Goal: Task Accomplishment & Management: Manage account settings

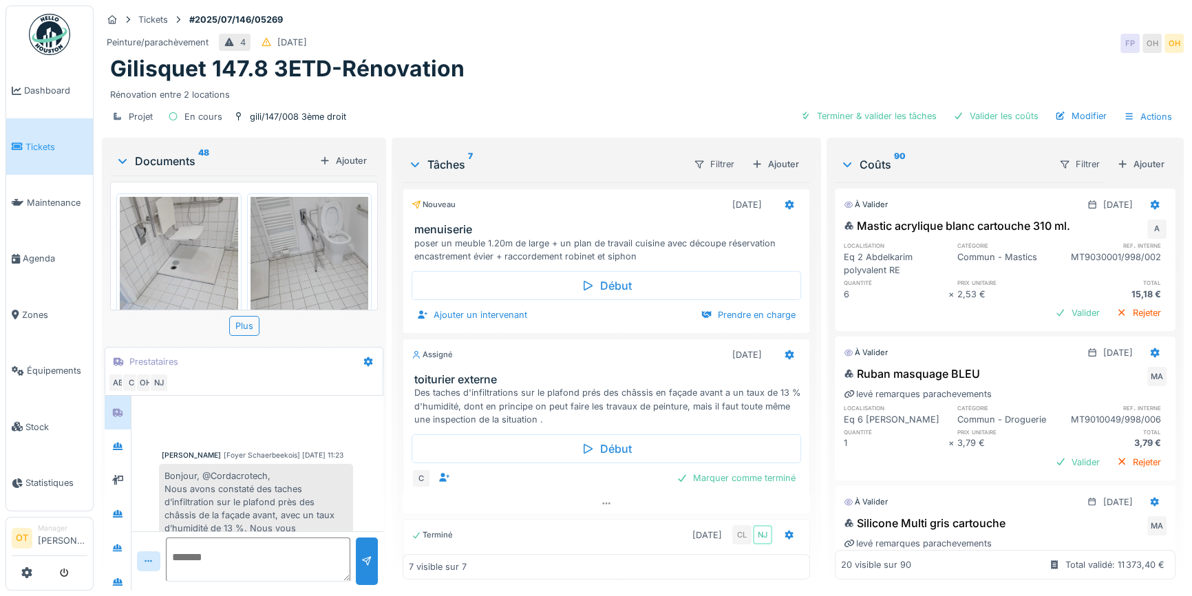
scroll to position [915, 0]
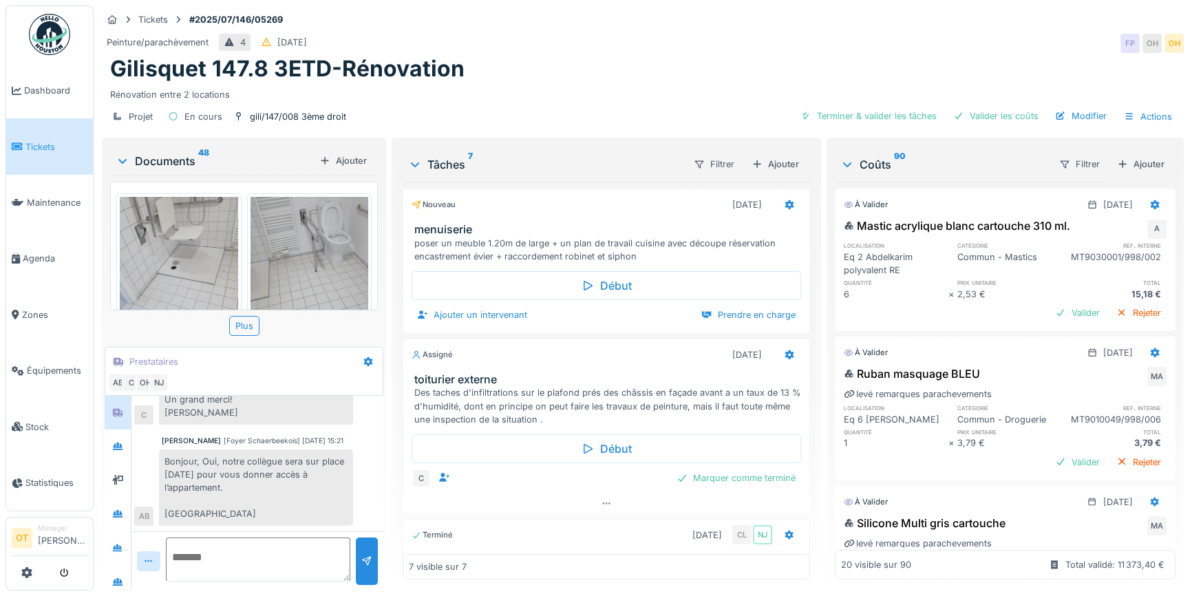
click at [32, 571] on div at bounding box center [50, 573] width 76 height 23
click at [27, 573] on icon at bounding box center [26, 572] width 11 height 11
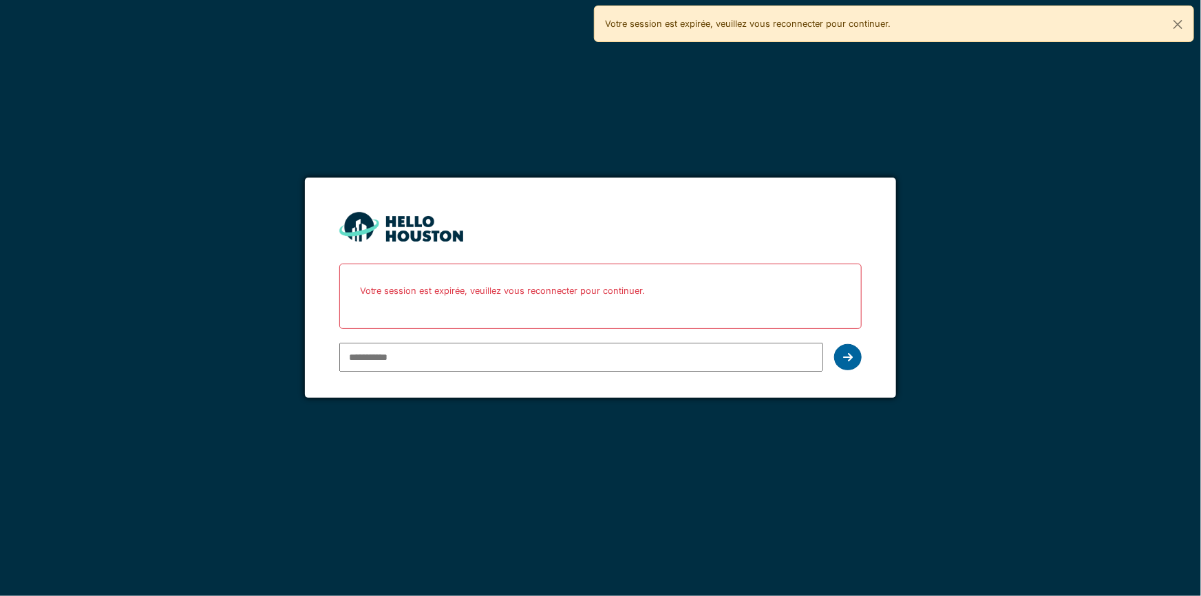
type input "**********"
click at [856, 354] on div at bounding box center [848, 357] width 28 height 26
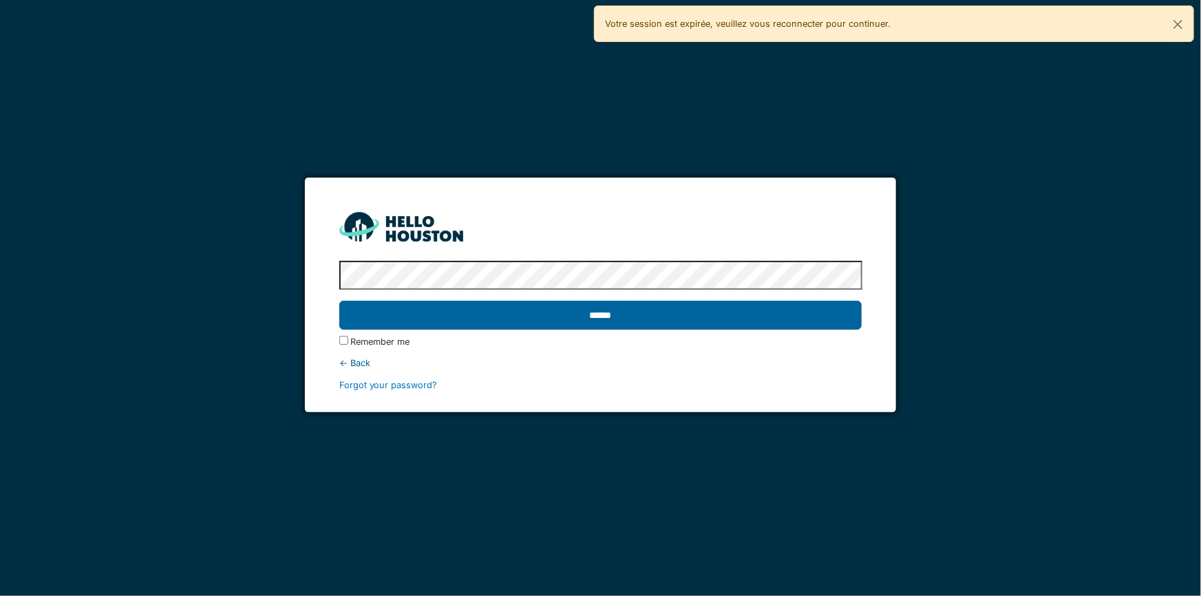
click at [810, 324] on input "******" at bounding box center [600, 315] width 523 height 29
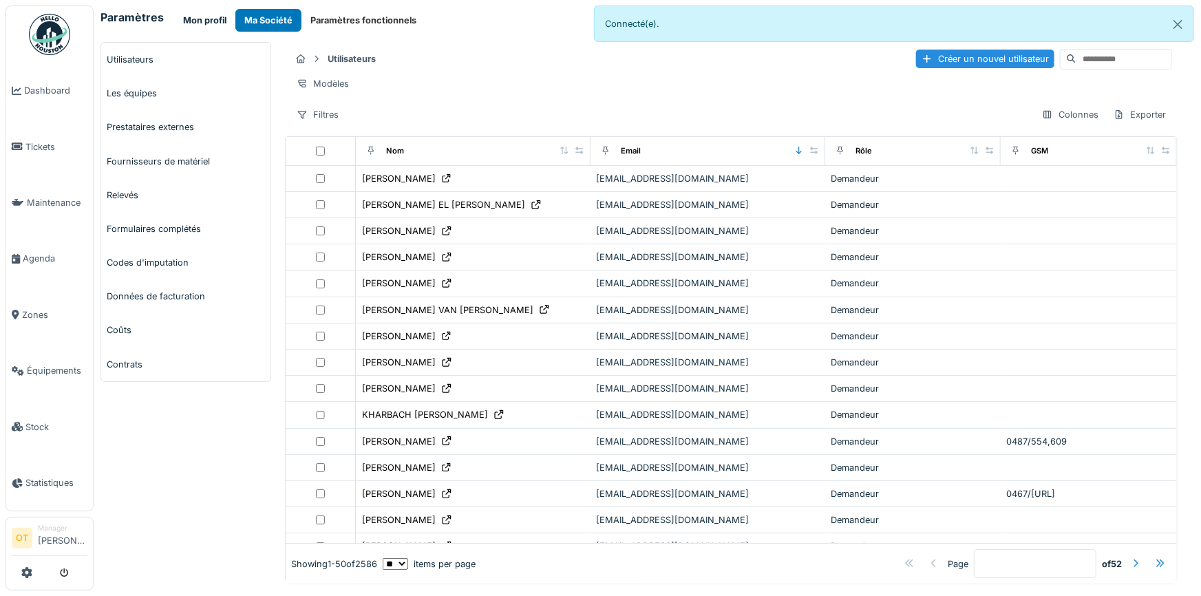
click at [214, 17] on button "Mon profil" at bounding box center [204, 20] width 61 height 23
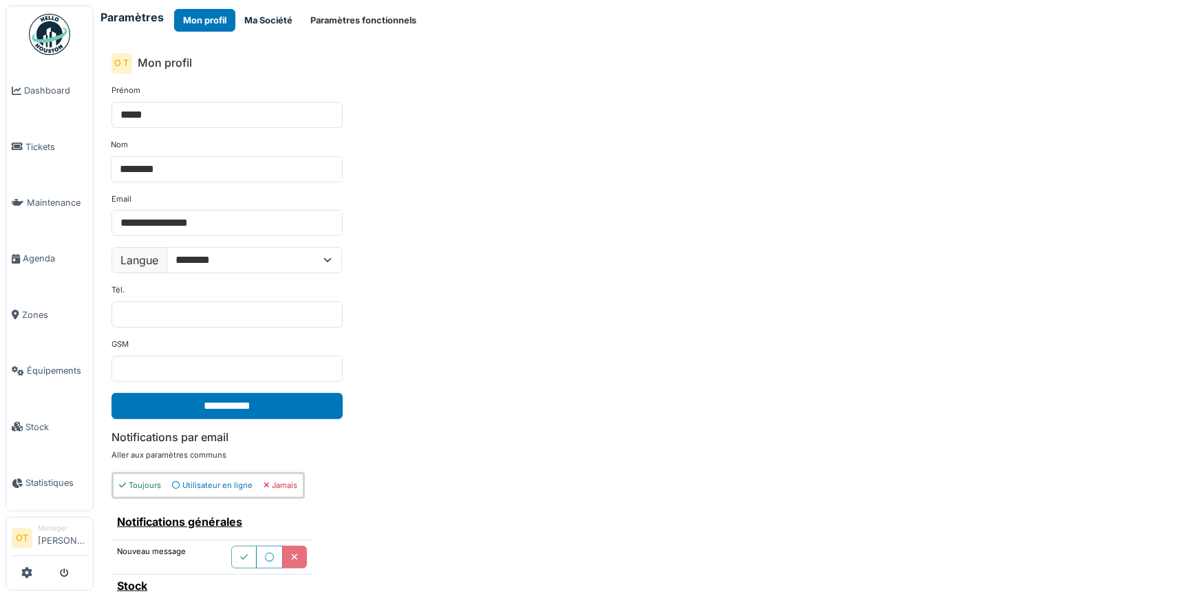
click at [270, 19] on button "Ma Société" at bounding box center [268, 20] width 66 height 23
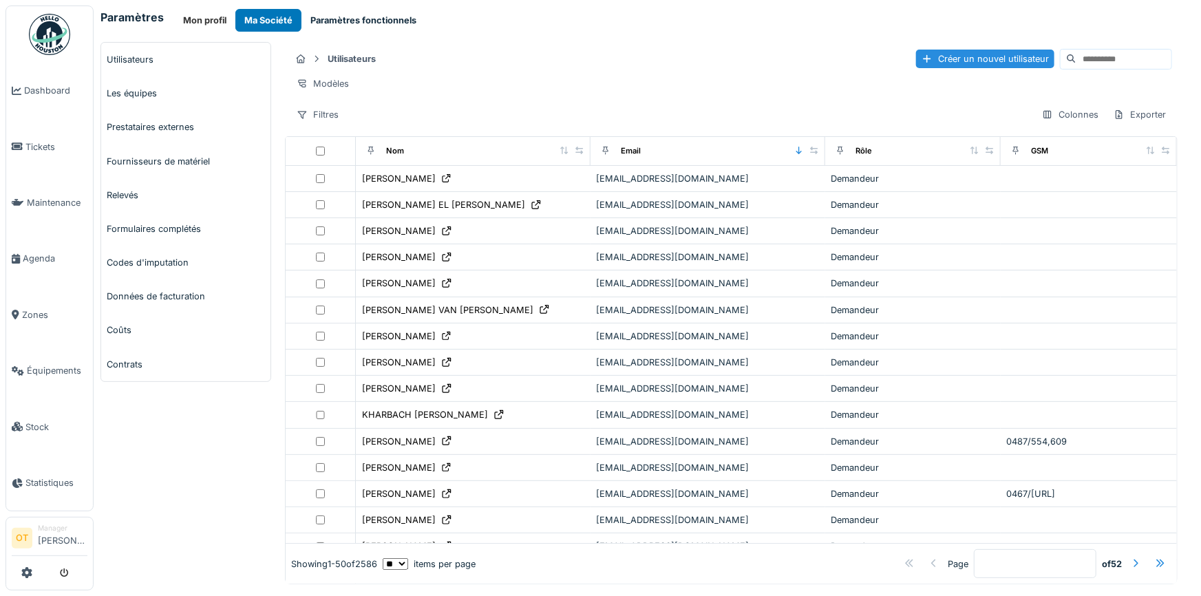
click at [375, 22] on button "Paramètres fonctionnels" at bounding box center [363, 20] width 124 height 23
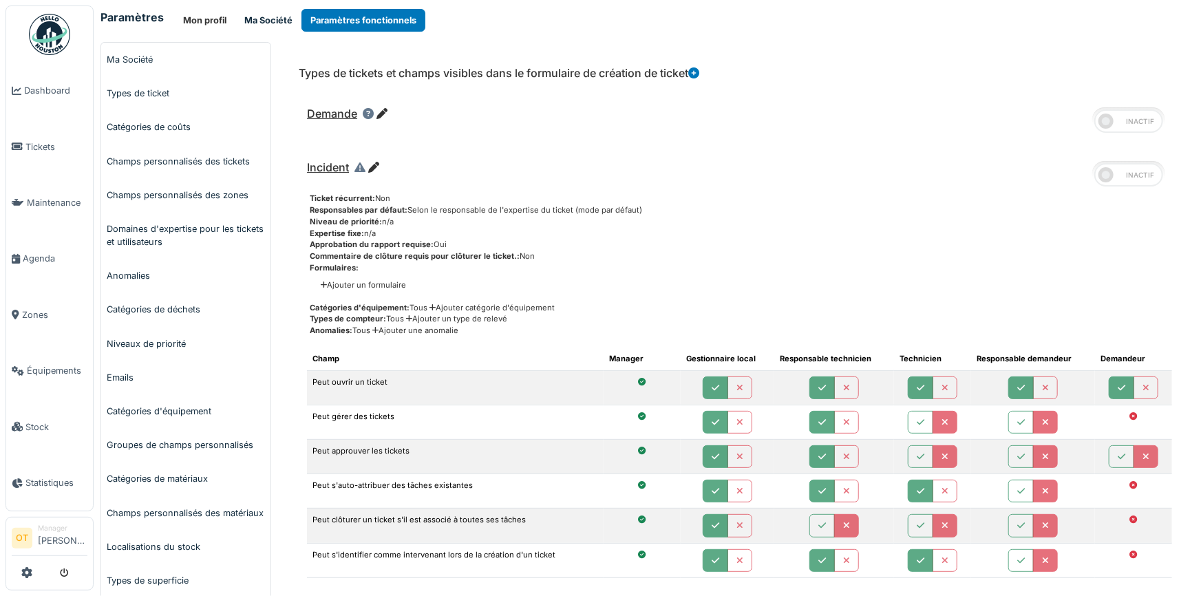
click at [259, 18] on button "Ma Société" at bounding box center [268, 20] width 66 height 23
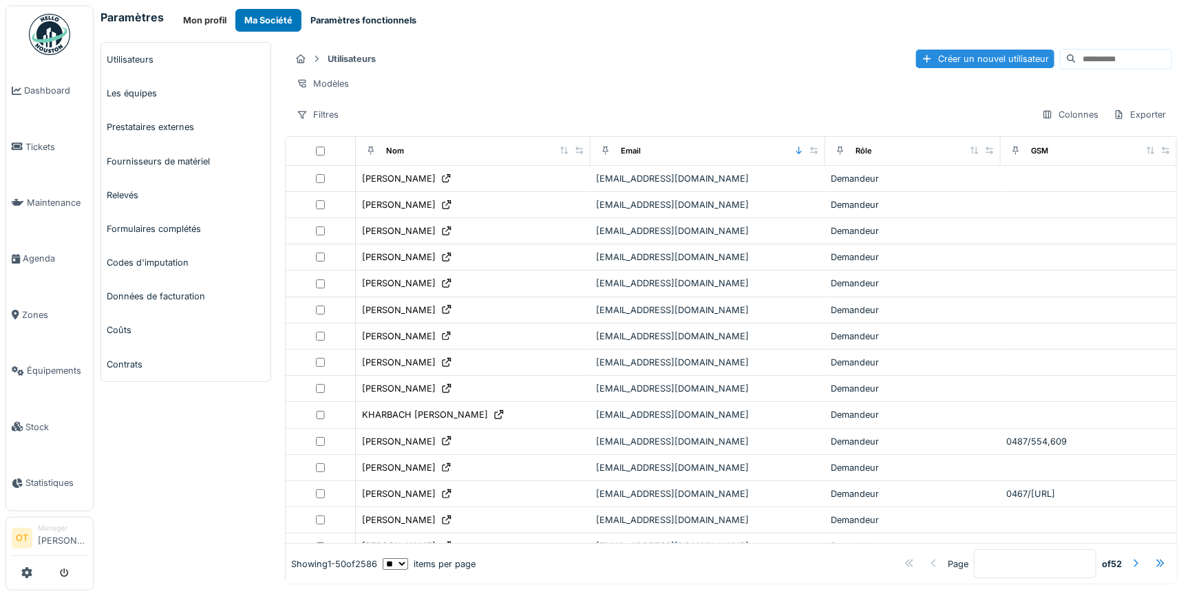
click at [326, 21] on button "Paramètres fonctionnels" at bounding box center [363, 20] width 124 height 23
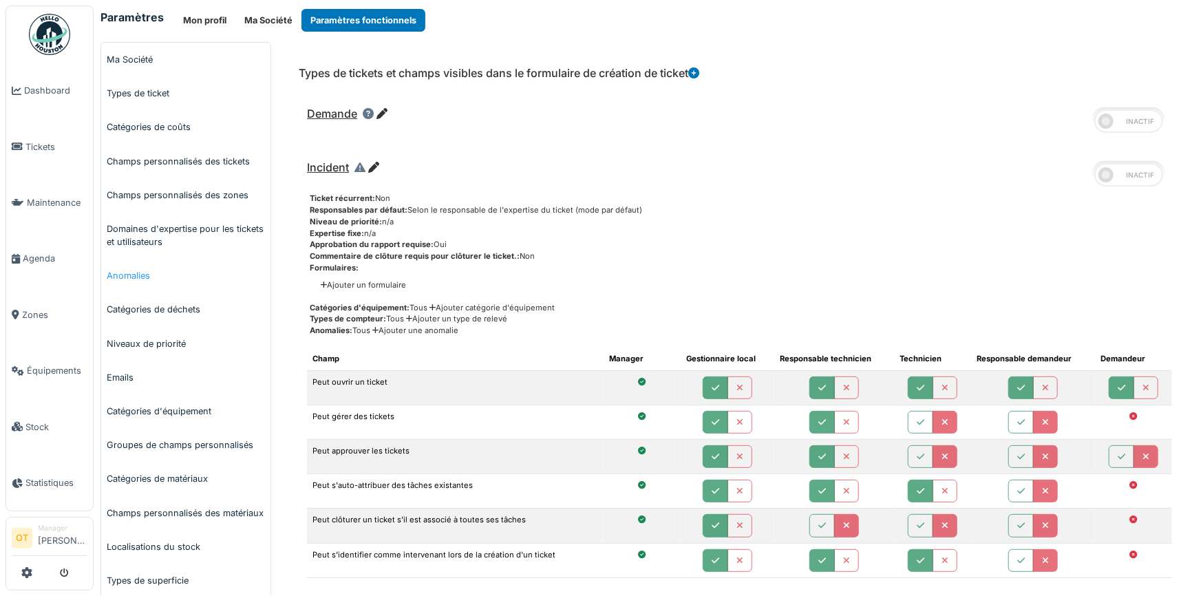
scroll to position [62, 0]
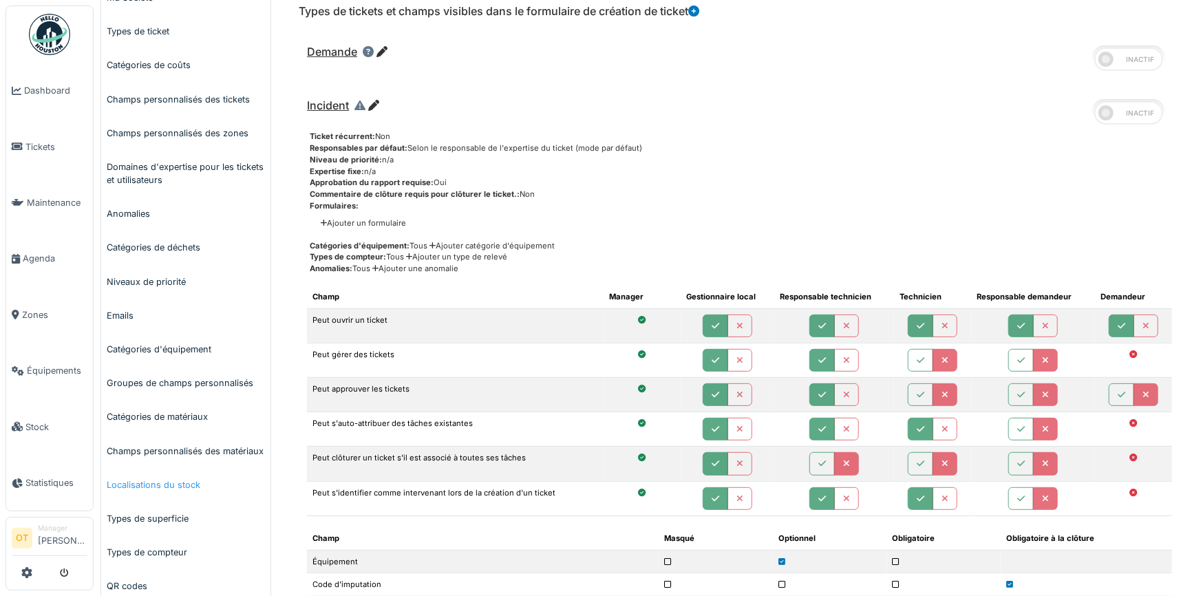
click at [156, 480] on link "Localisations du stock" at bounding box center [185, 485] width 169 height 34
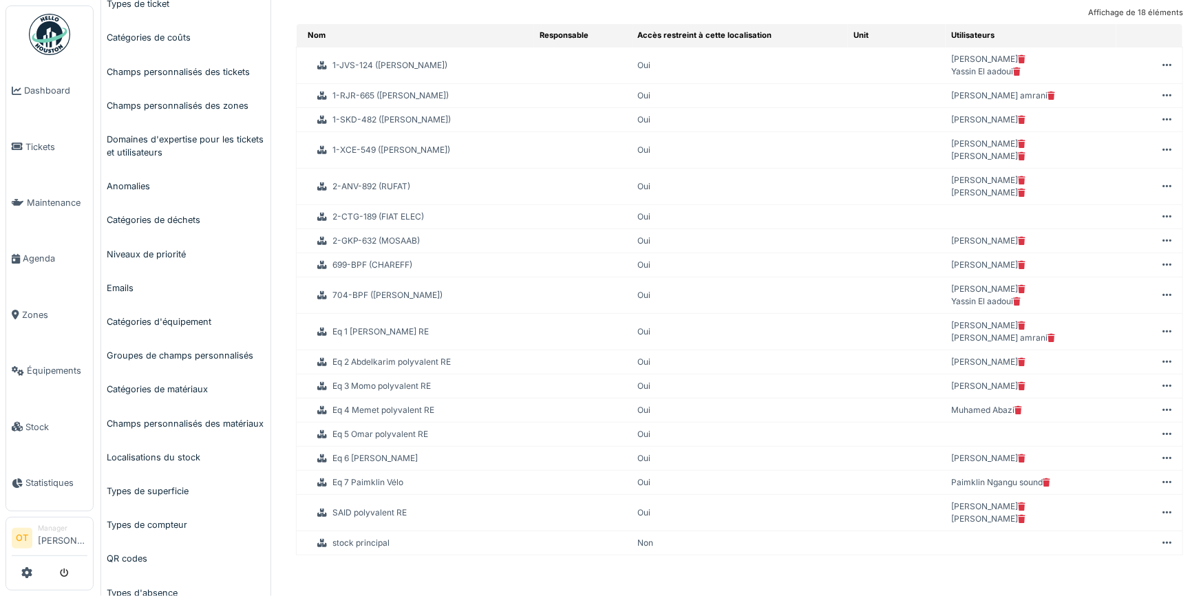
scroll to position [62, 0]
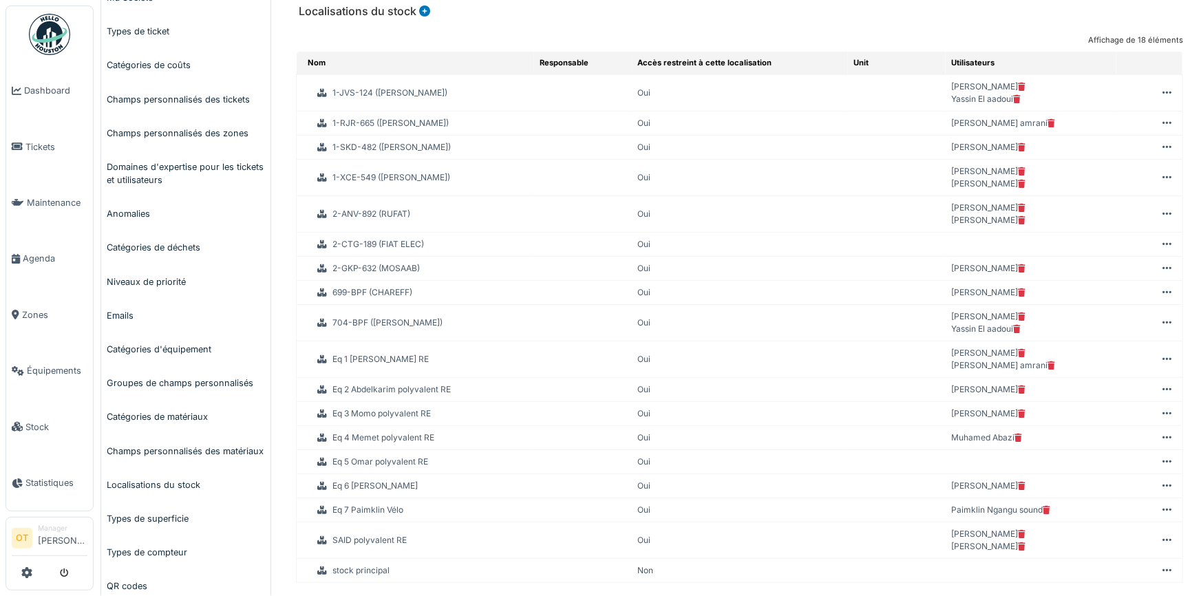
click at [1016, 326] on icon at bounding box center [1017, 329] width 8 height 8
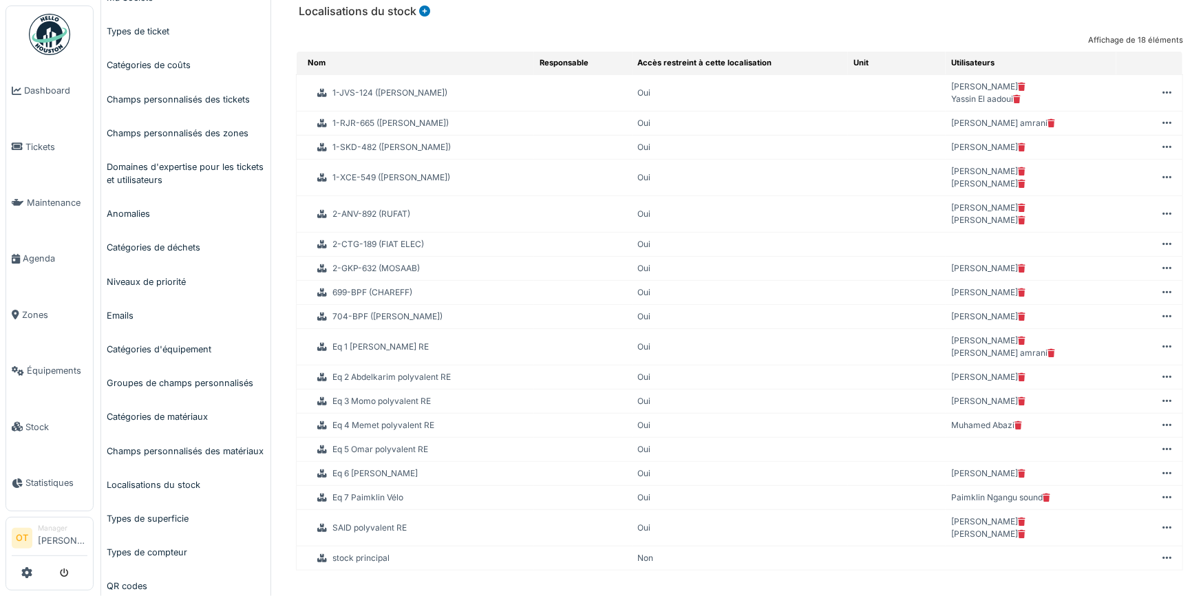
click at [1018, 518] on icon at bounding box center [1022, 522] width 8 height 8
click at [1163, 522] on icon at bounding box center [1167, 522] width 9 height 1
click at [1093, 536] on li "Modifier" at bounding box center [1064, 533] width 191 height 22
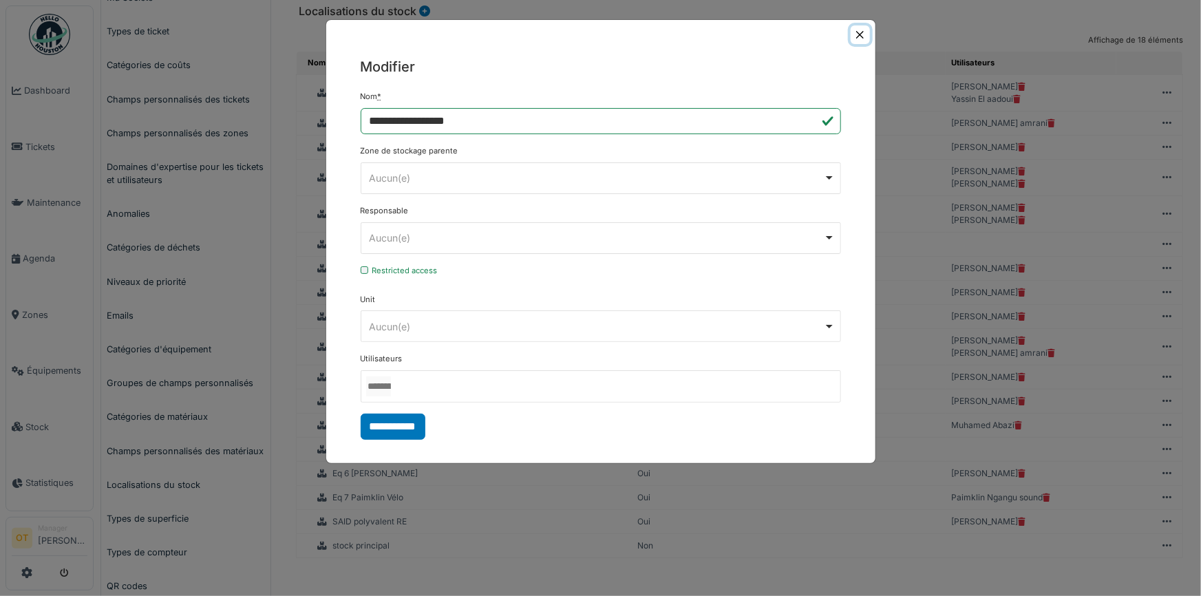
click at [858, 35] on button "Close" at bounding box center [860, 34] width 19 height 19
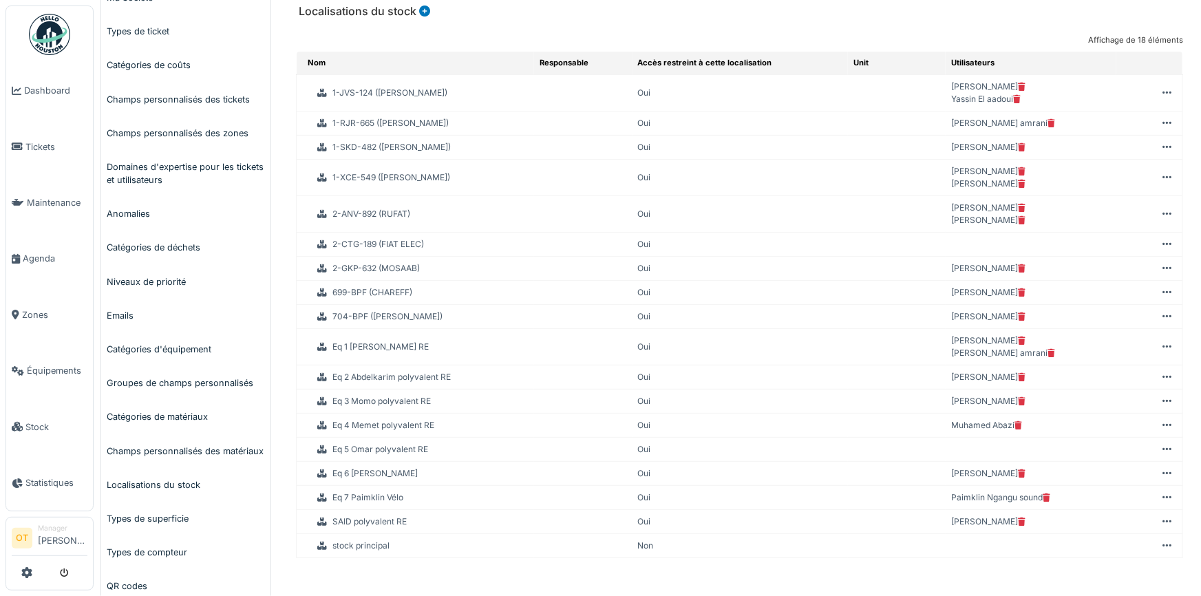
click at [1163, 522] on icon at bounding box center [1167, 522] width 9 height 1
click at [1082, 555] on li "Rajouter localisation de stock" at bounding box center [1064, 555] width 191 height 22
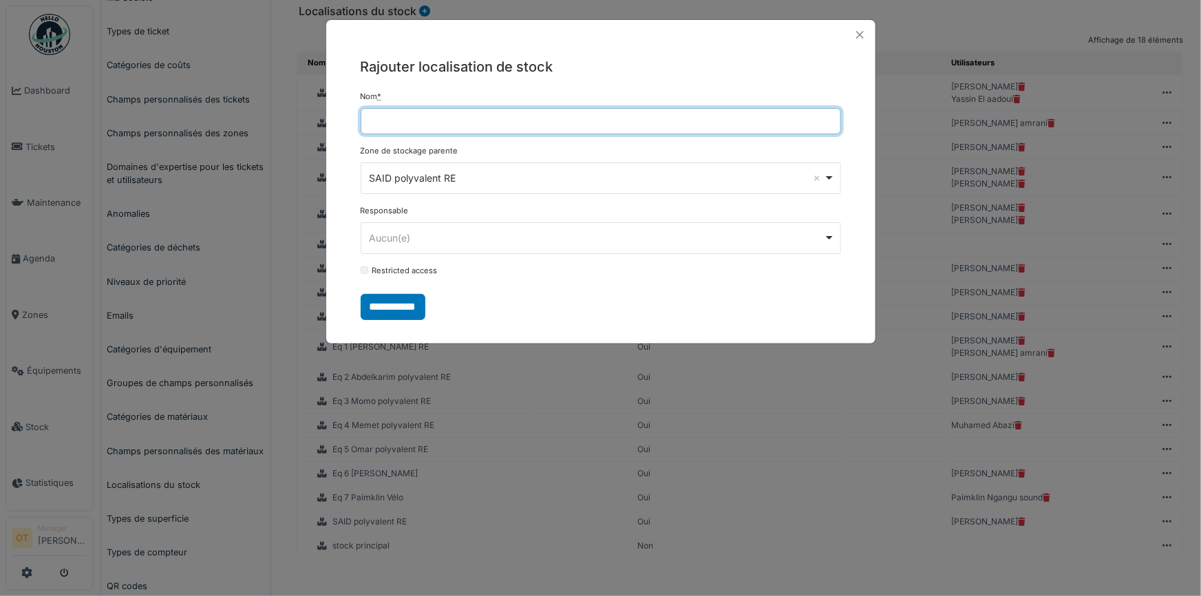
click at [552, 120] on input "Nom *" at bounding box center [601, 121] width 480 height 26
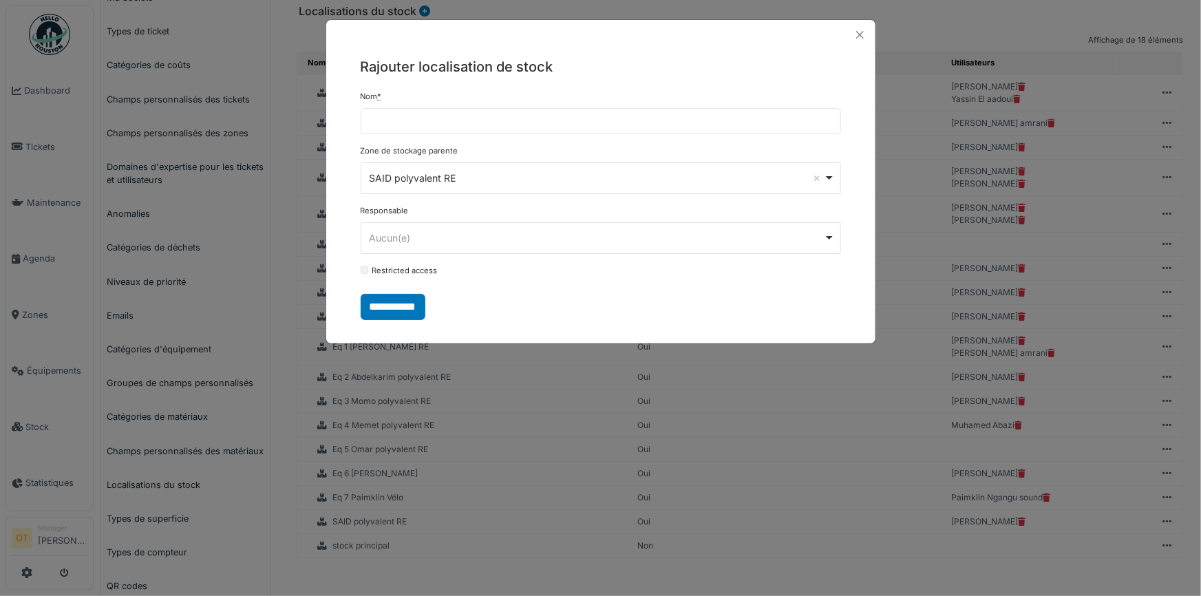
click at [645, 43] on div at bounding box center [600, 35] width 549 height 30
click at [601, 239] on div "Aucun(e) Remove item" at bounding box center [596, 238] width 455 height 14
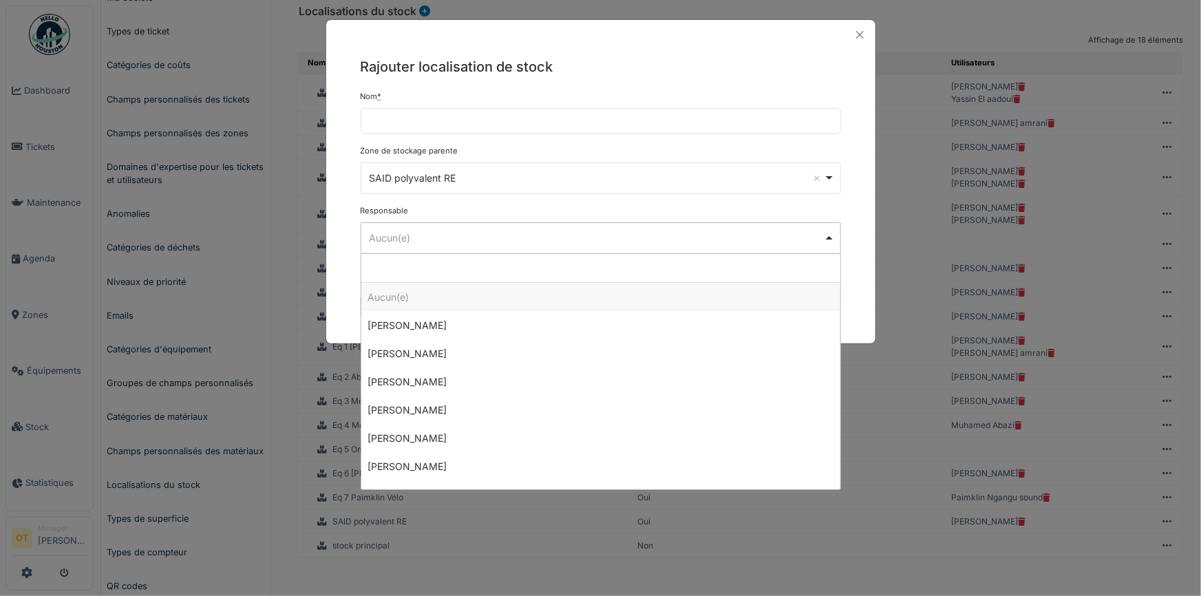
click at [602, 234] on div "Aucun(e) Remove item" at bounding box center [596, 238] width 455 height 14
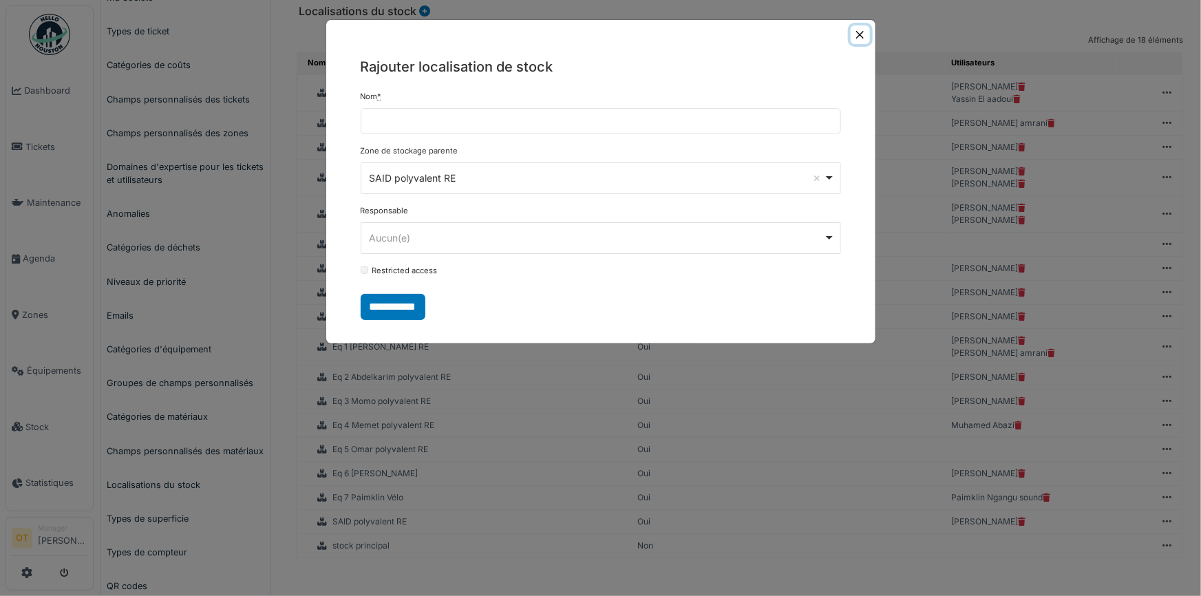
click at [860, 40] on button "Close" at bounding box center [860, 34] width 19 height 19
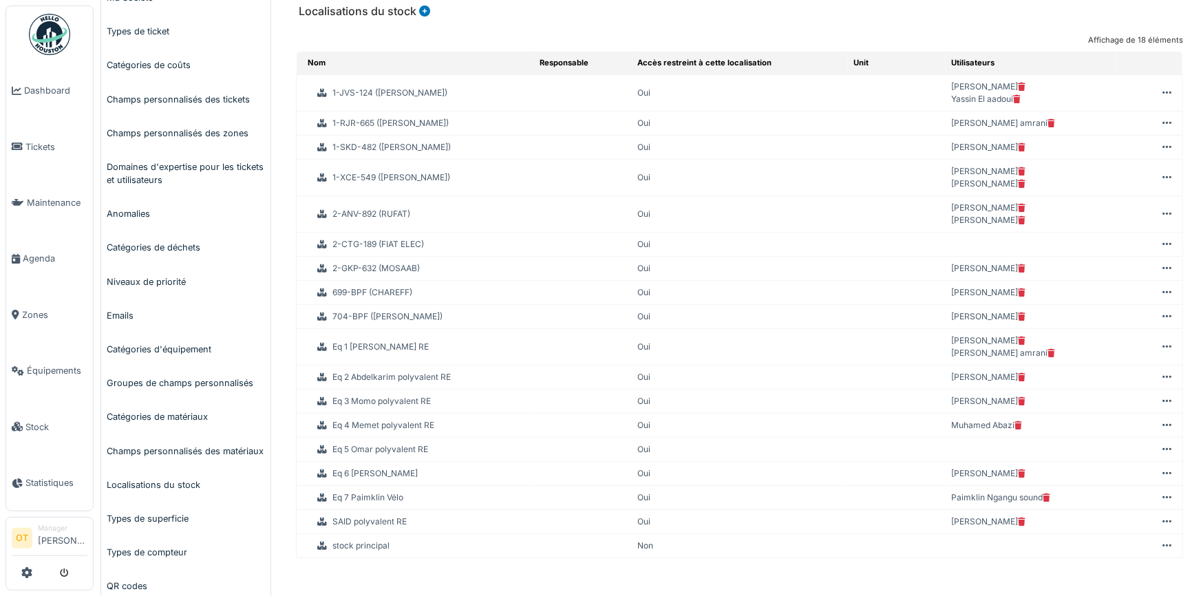
click at [1163, 522] on icon at bounding box center [1167, 522] width 9 height 1
click at [1111, 524] on li "Modifier" at bounding box center [1064, 533] width 191 height 22
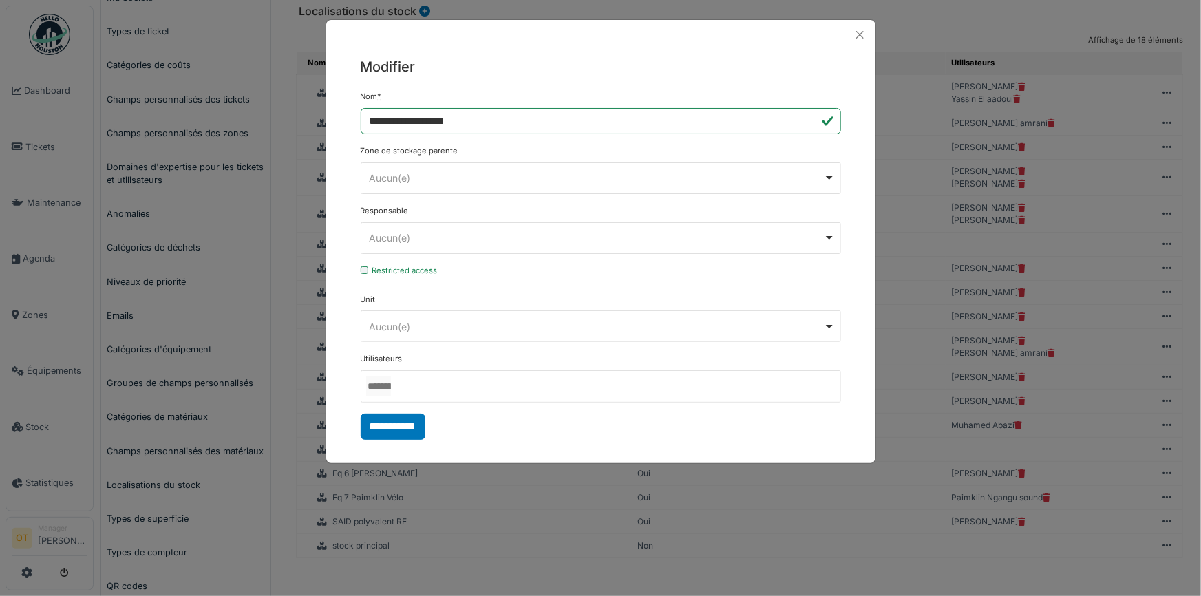
click at [558, 178] on div "Aucun(e) Remove item" at bounding box center [596, 178] width 455 height 14
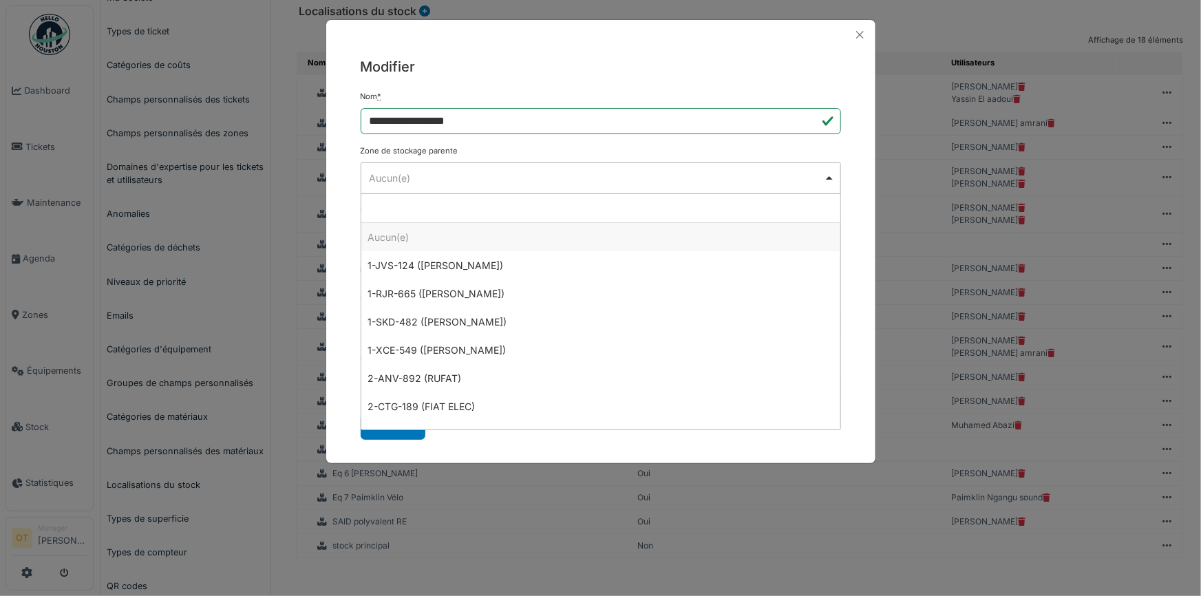
click at [558, 178] on div "Aucun(e) Remove item" at bounding box center [596, 178] width 455 height 14
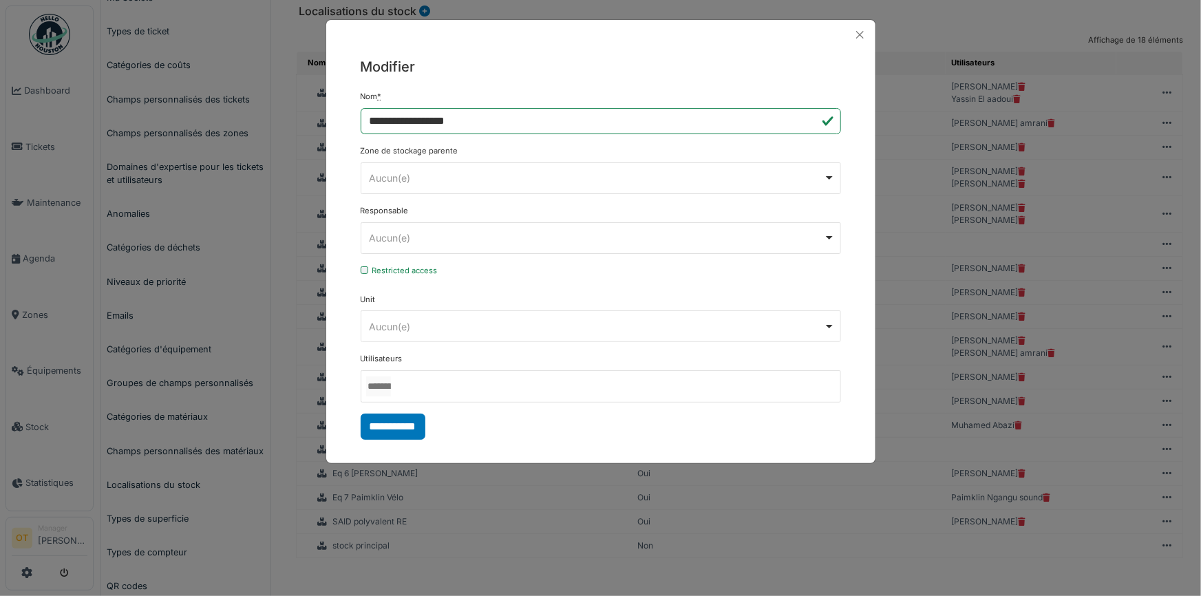
click at [538, 413] on form "**********" at bounding box center [601, 265] width 480 height 349
click at [547, 388] on div at bounding box center [601, 386] width 480 height 32
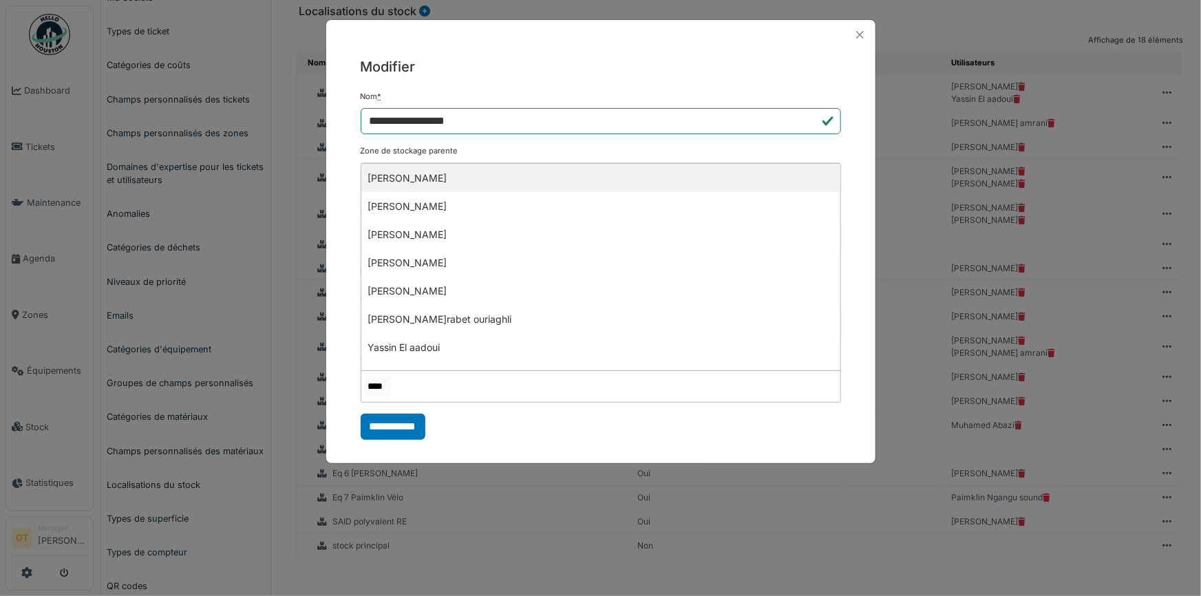
type input "*****"
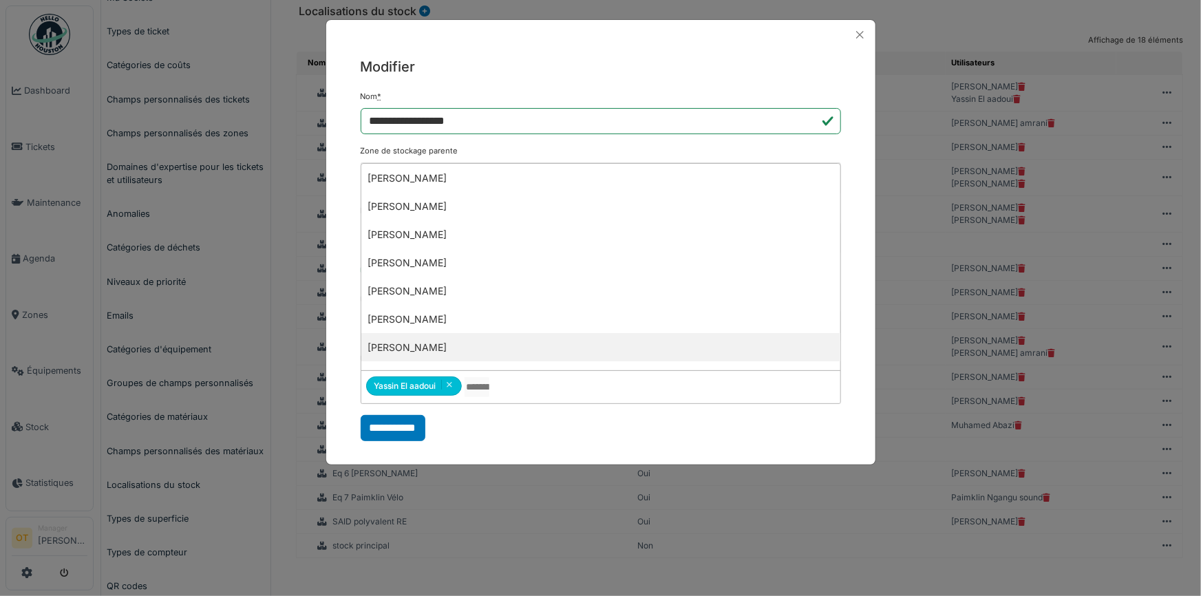
click at [560, 428] on form "**********" at bounding box center [601, 266] width 480 height 350
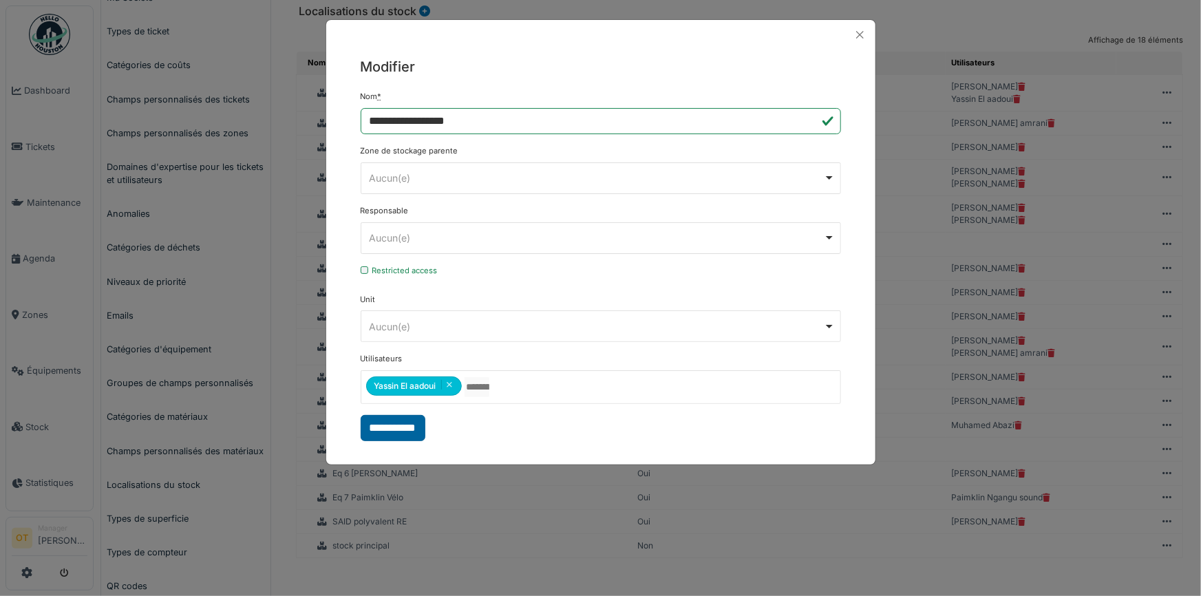
click at [385, 427] on input "**********" at bounding box center [393, 428] width 65 height 26
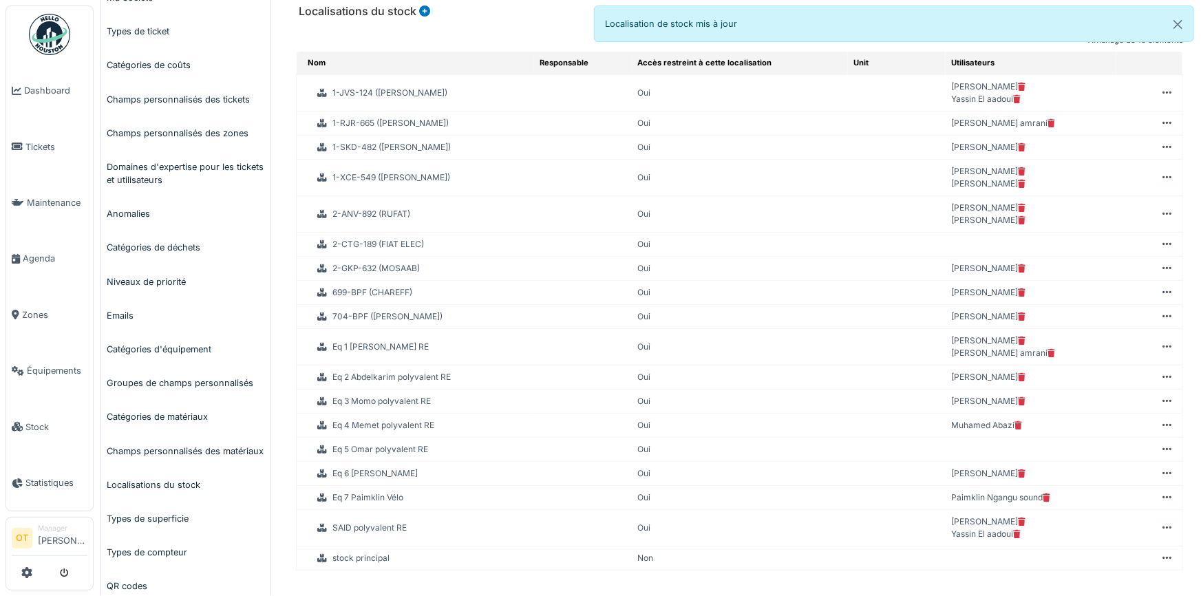
click at [1015, 97] on icon at bounding box center [1017, 99] width 8 height 8
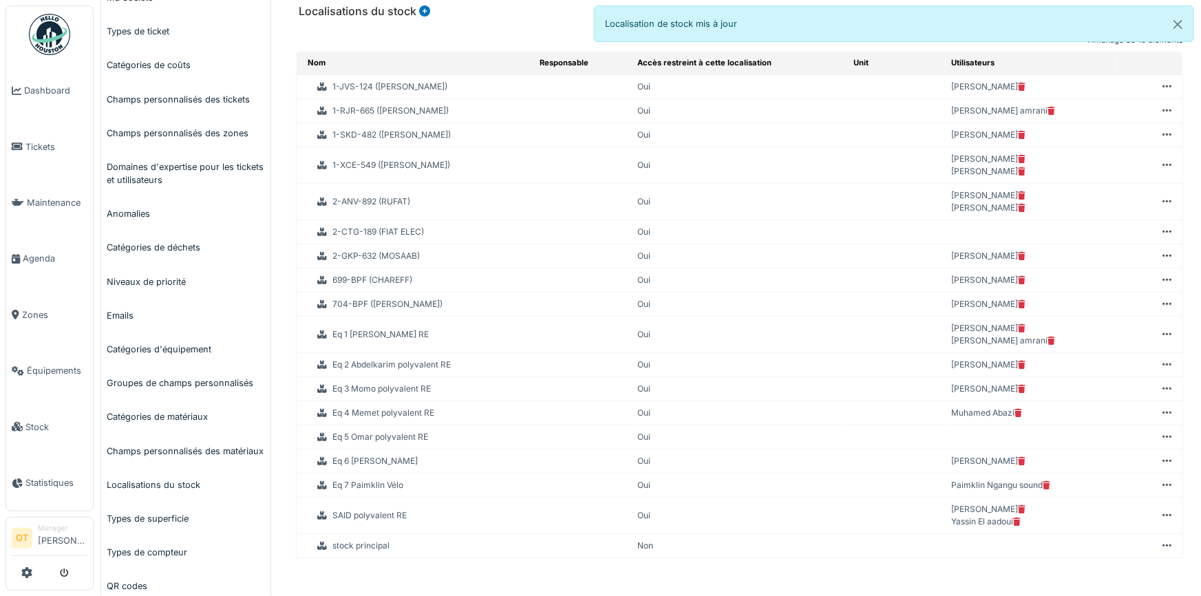
click at [920, 571] on div "Rajouter localisation de stock Nom * Zone de stockage parente ******** Aucun(e)…" at bounding box center [739, 301] width 909 height 557
click at [21, 252] on li "Agenda" at bounding box center [50, 258] width 76 height 13
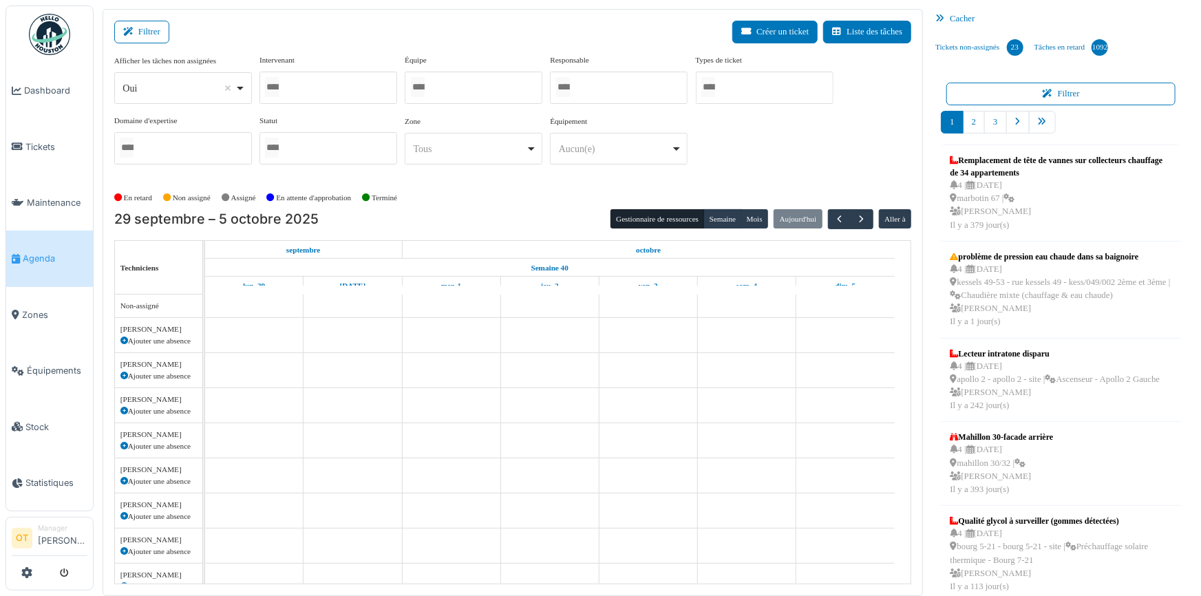
click at [246, 93] on div "Oui Remove item" at bounding box center [183, 88] width 126 height 20
select select "**"
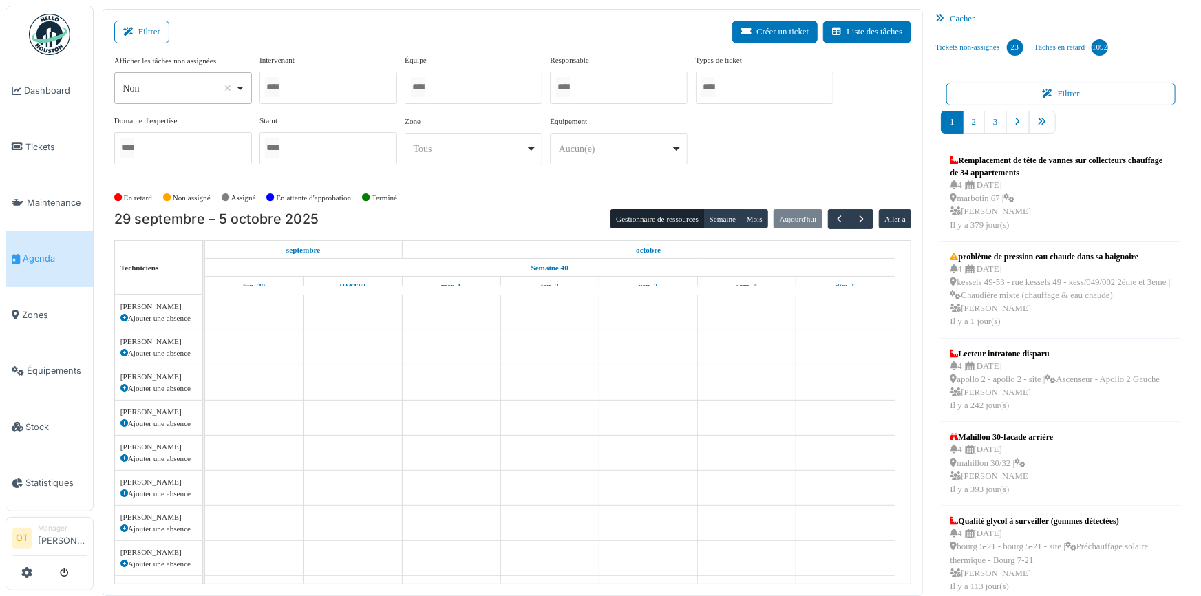
click at [299, 88] on div at bounding box center [328, 88] width 138 height 32
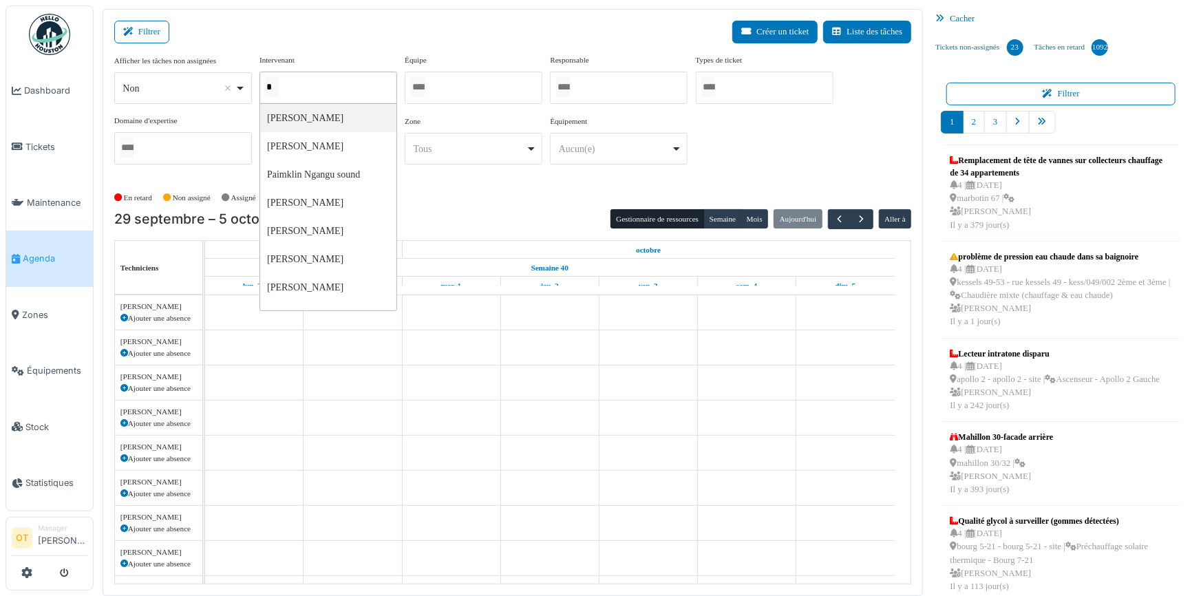
type input "**"
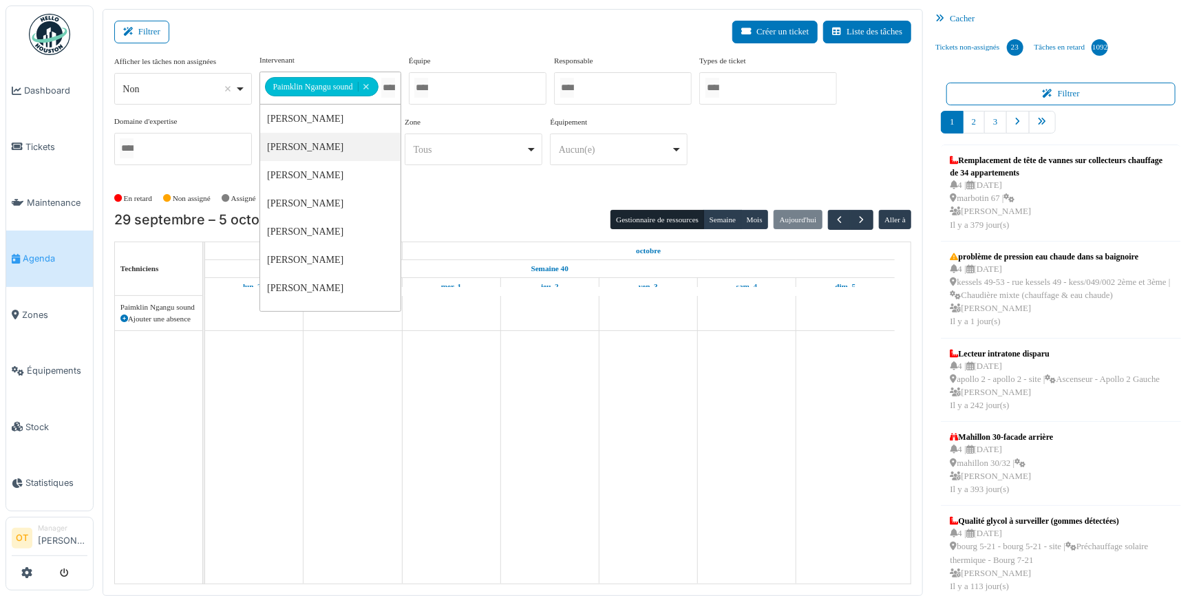
click at [761, 144] on div "**********" at bounding box center [513, 115] width 798 height 122
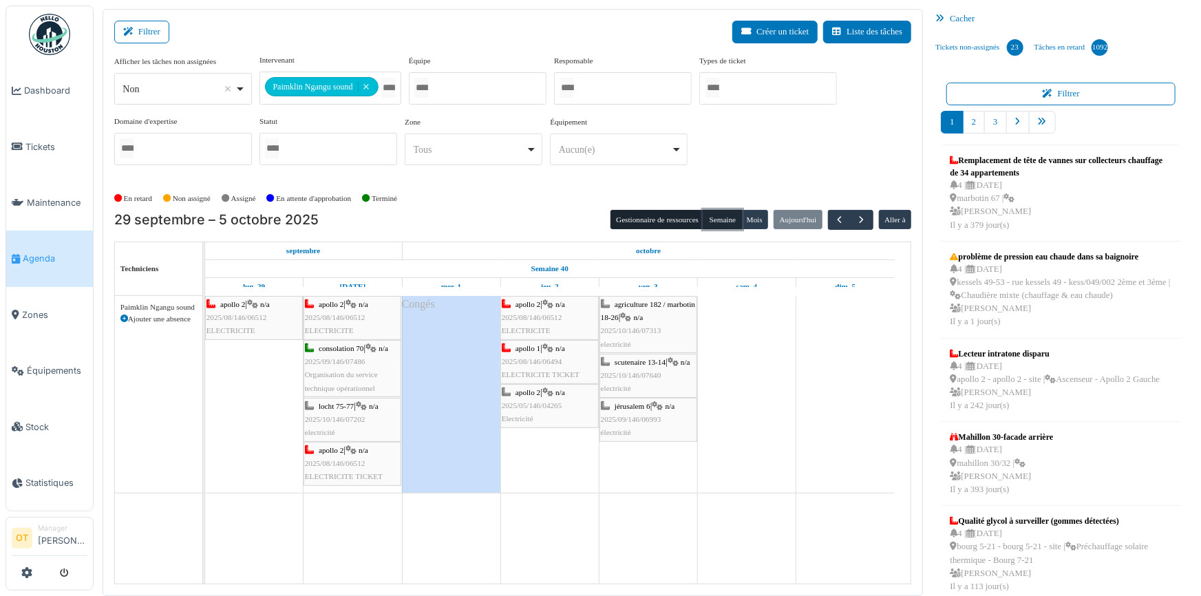
click at [712, 214] on button "Semaine" at bounding box center [722, 219] width 38 height 19
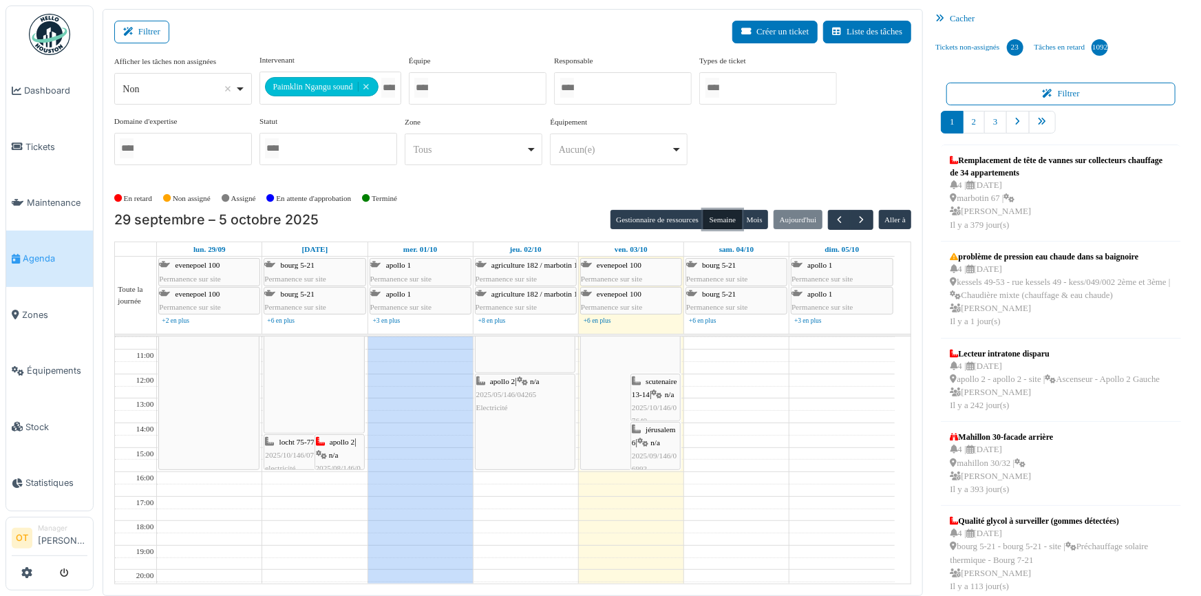
scroll to position [62, 0]
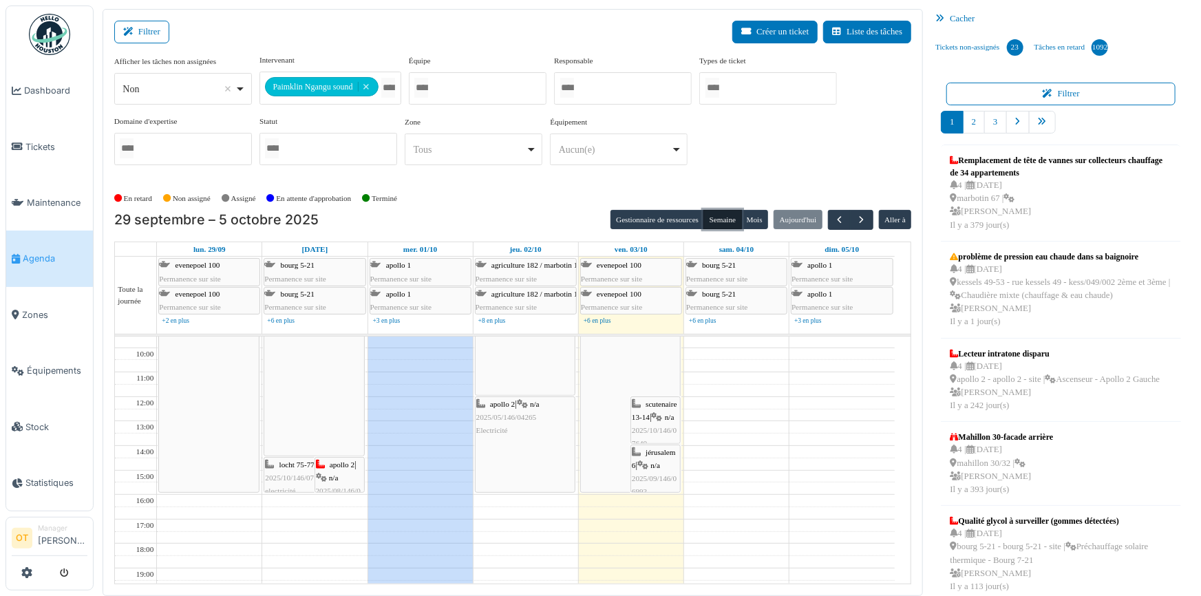
click at [655, 413] on icon at bounding box center [657, 417] width 11 height 9
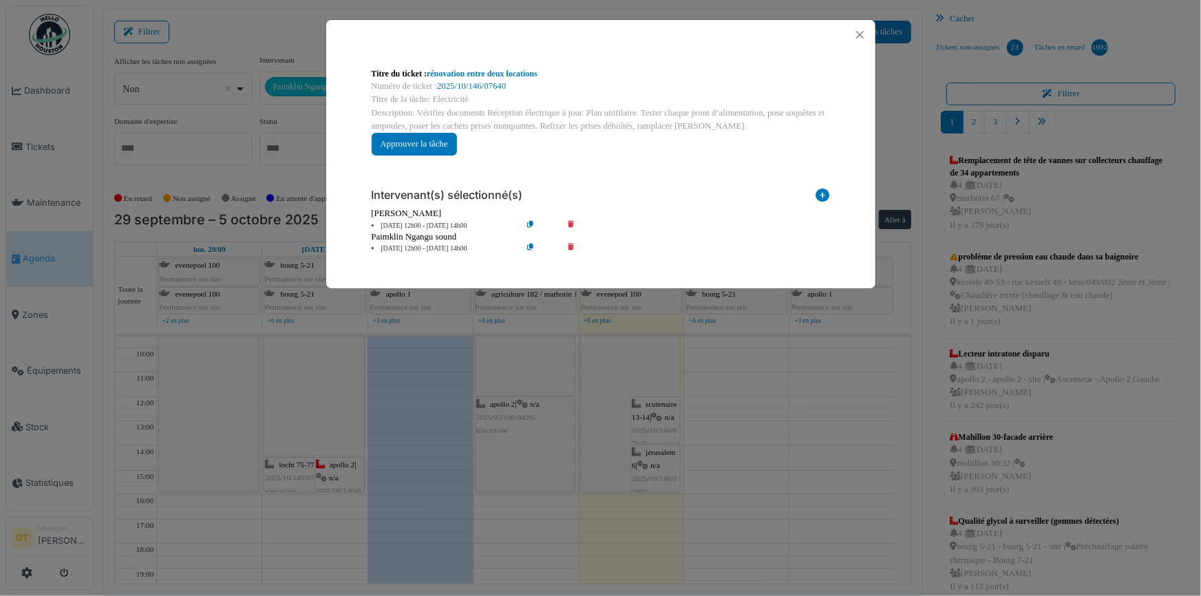
click at [897, 444] on div "Titre du ticket : rénovation entre deux locations Numéro de ticket : 2025/10/14…" at bounding box center [600, 298] width 1201 height 596
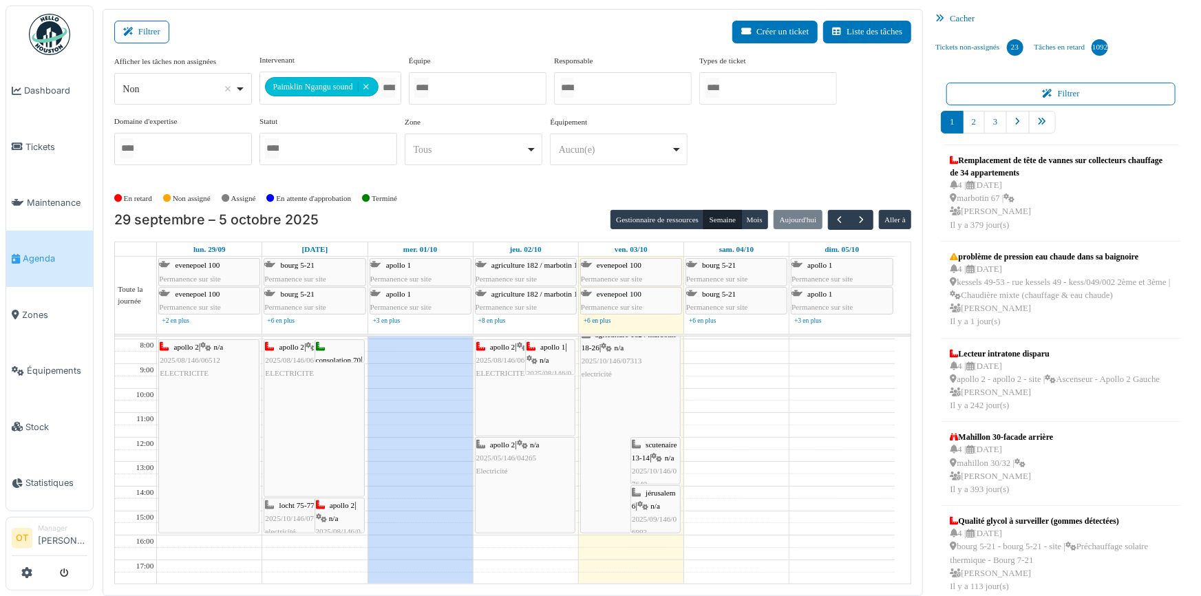
scroll to position [0, 0]
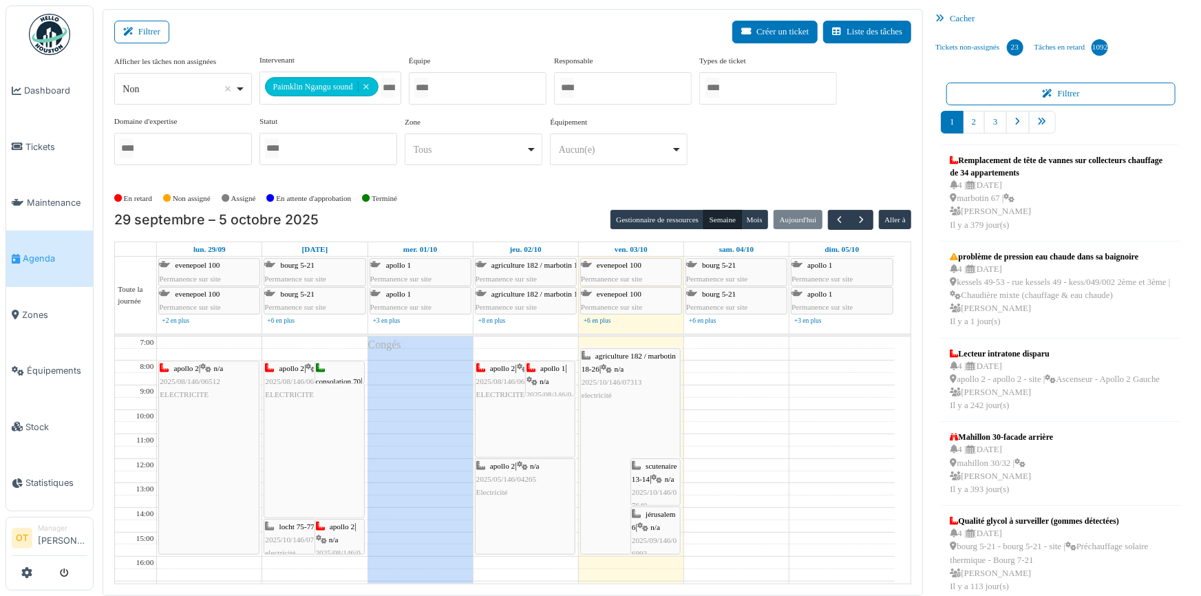
click at [634, 378] on span "2025/10/146/07313" at bounding box center [612, 382] width 61 height 8
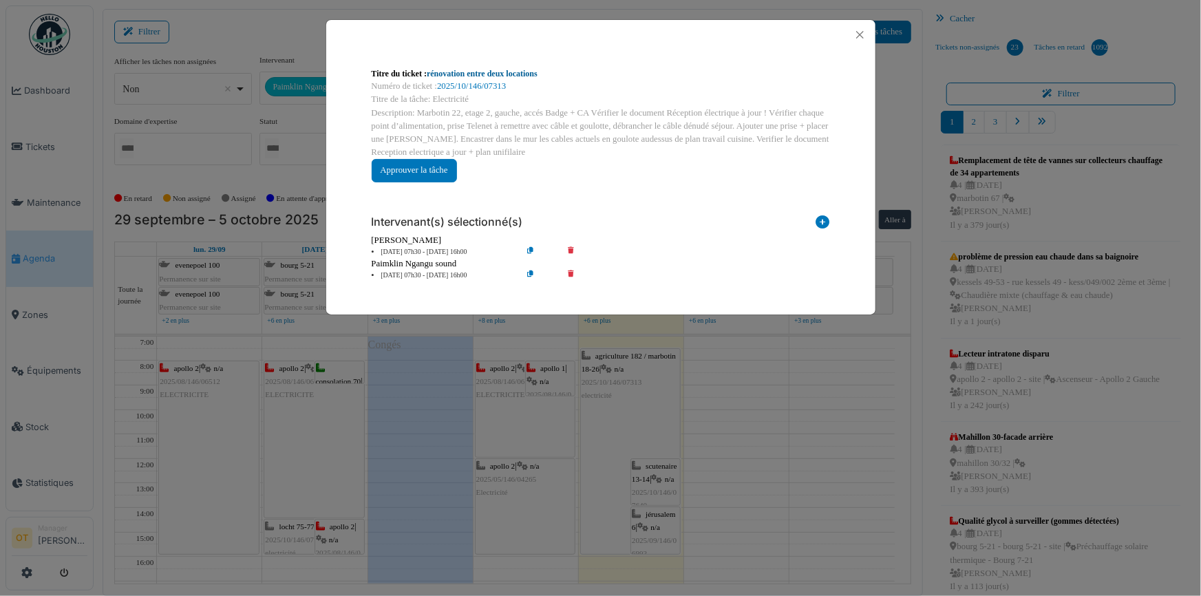
click at [505, 69] on link "rénovation entre deux locations" at bounding box center [482, 74] width 111 height 10
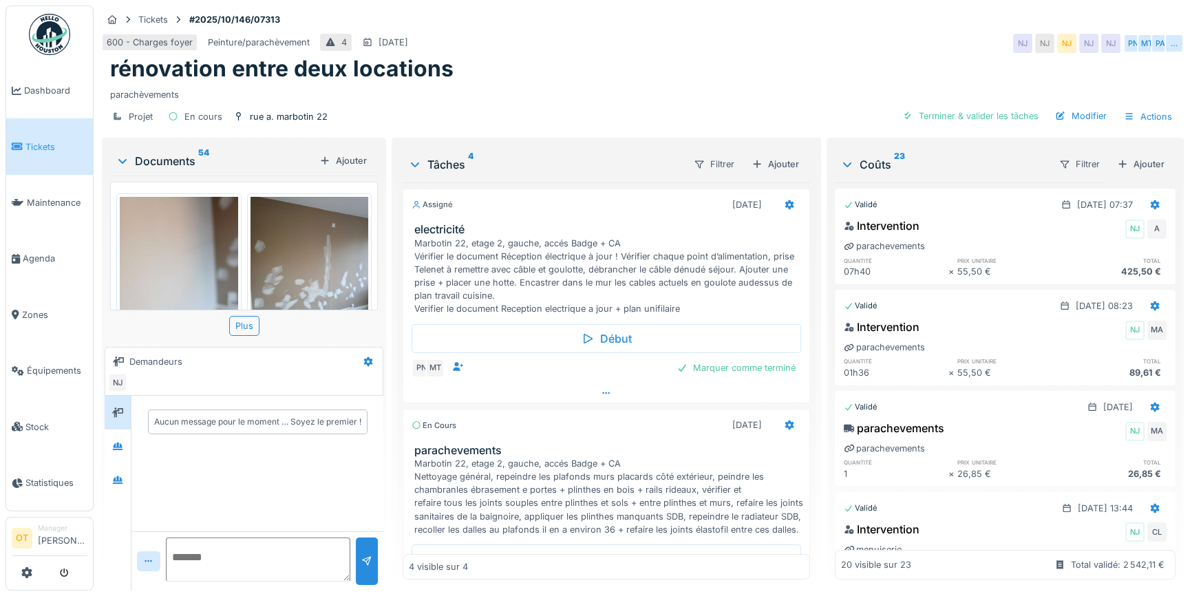
click at [601, 389] on icon at bounding box center [606, 393] width 11 height 9
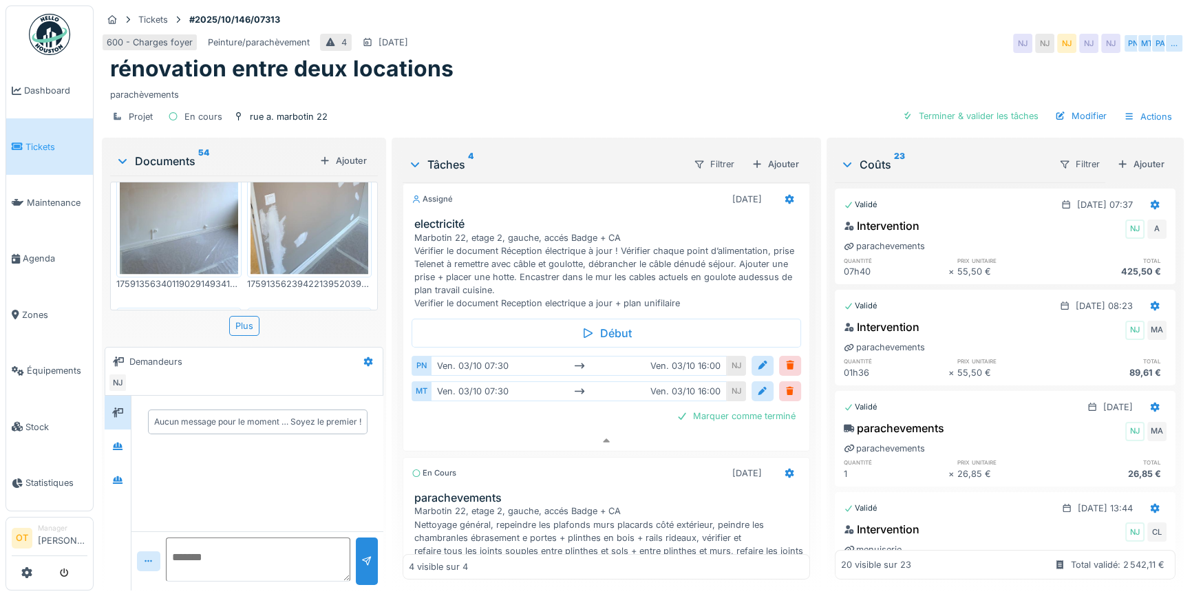
scroll to position [1501, 0]
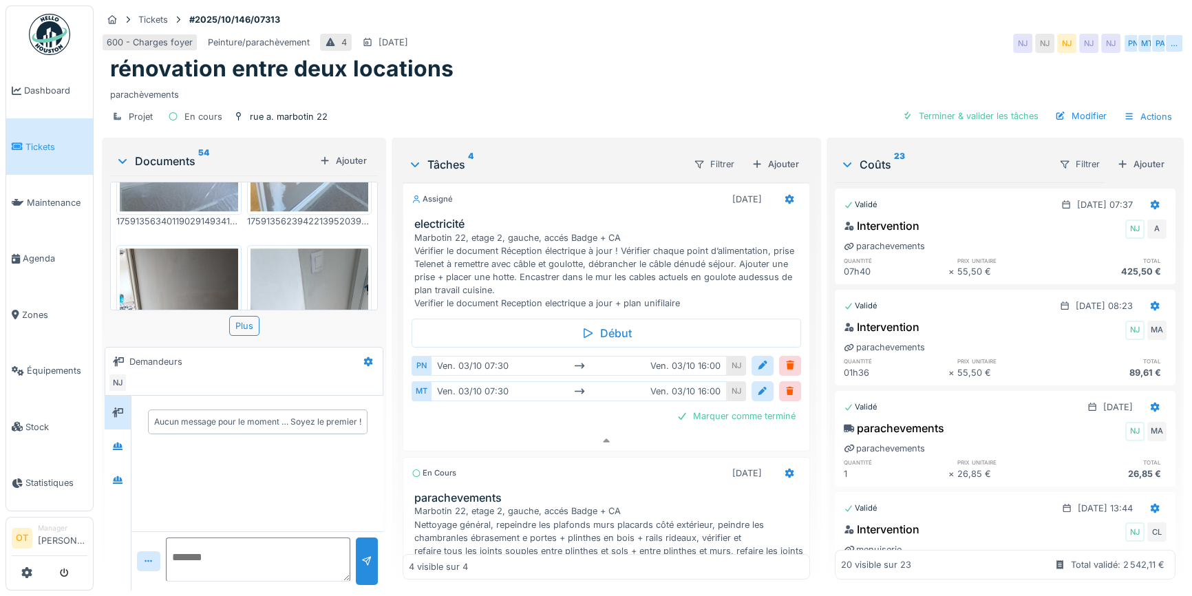
click at [308, 261] on img at bounding box center [310, 327] width 118 height 158
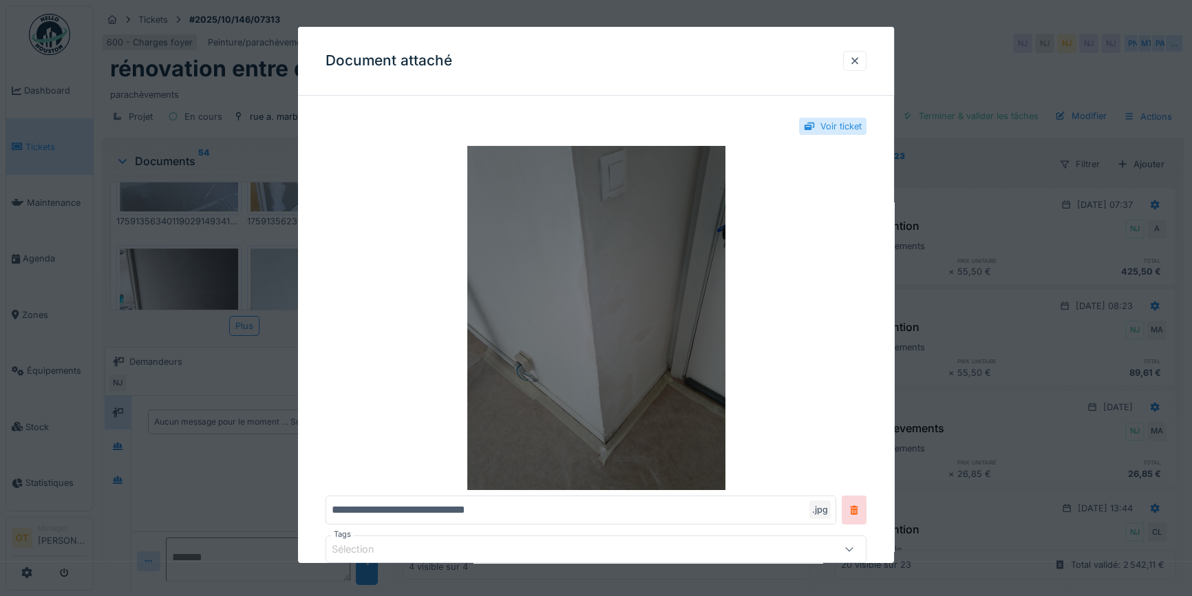
click at [518, 364] on img at bounding box center [596, 318] width 541 height 344
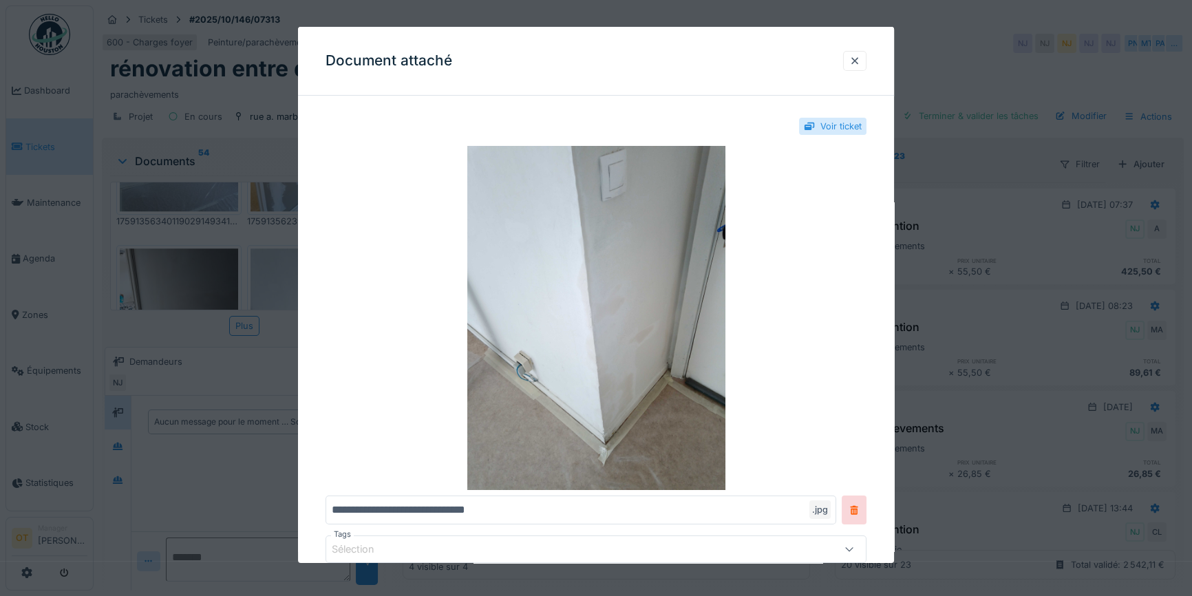
click at [271, 339] on div at bounding box center [596, 298] width 1192 height 596
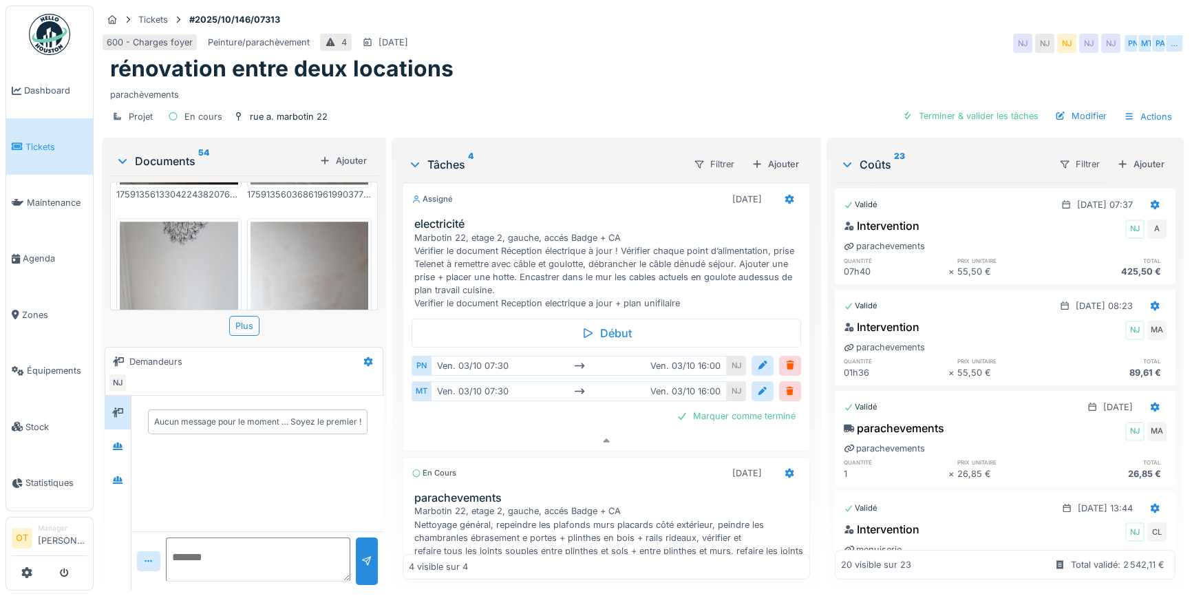
scroll to position [1740, 0]
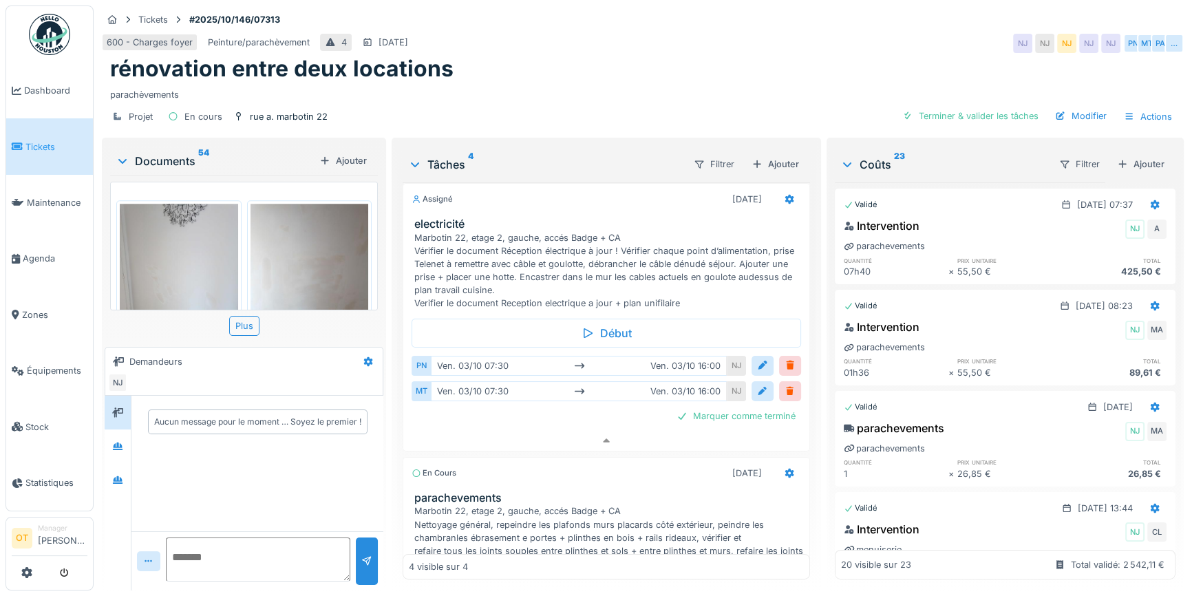
click at [173, 242] on img at bounding box center [179, 283] width 118 height 158
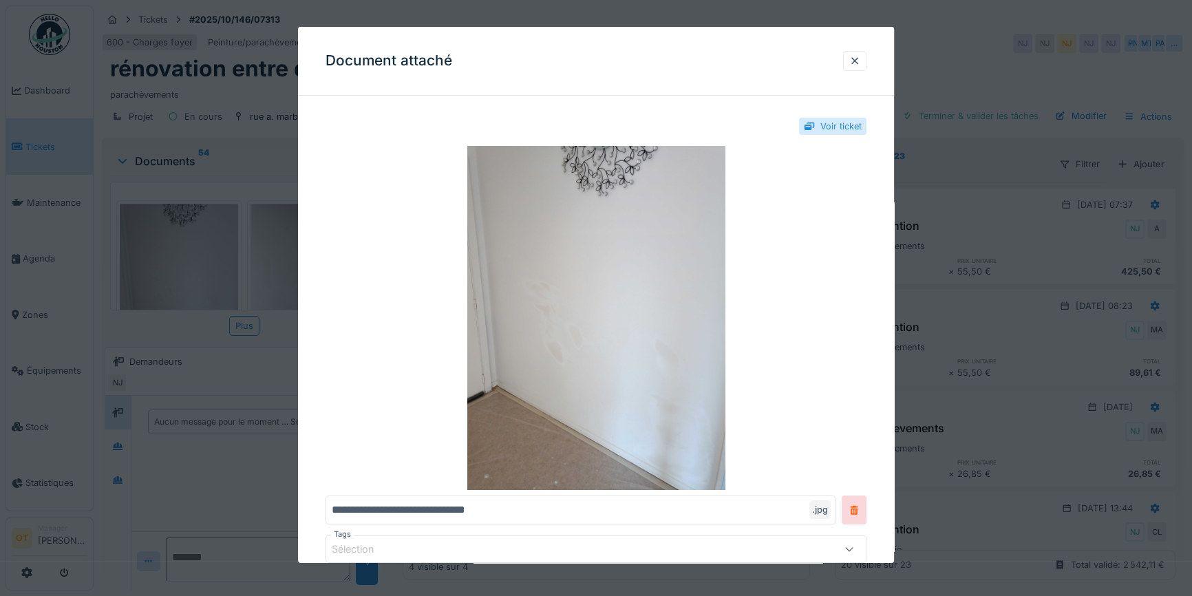
click at [173, 242] on div at bounding box center [596, 298] width 1192 height 596
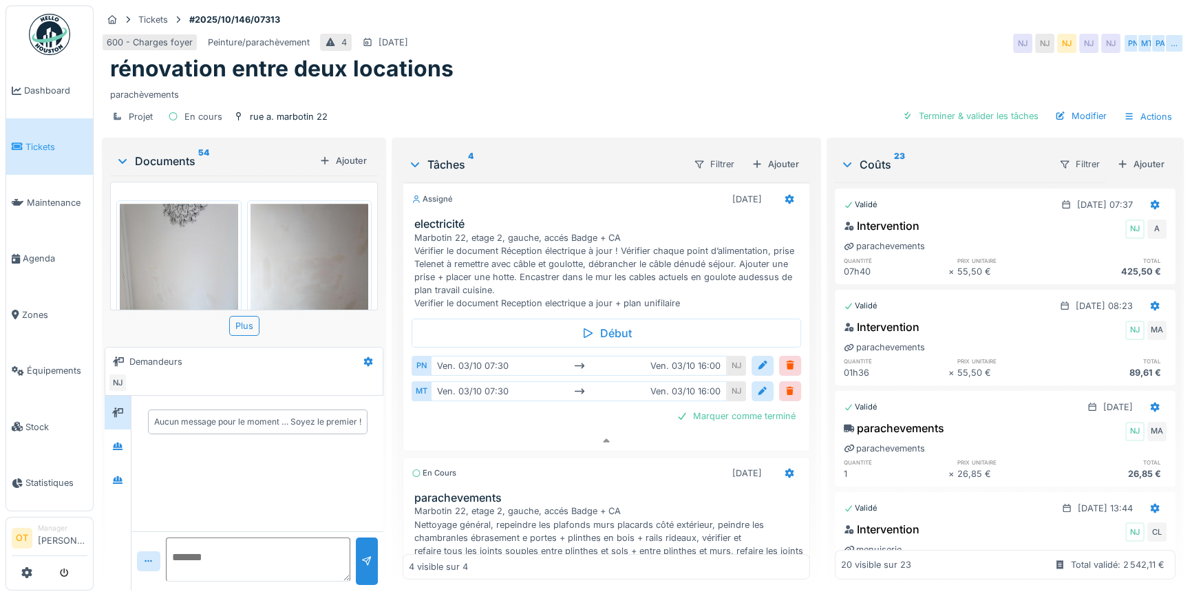
click at [278, 241] on img at bounding box center [310, 283] width 118 height 158
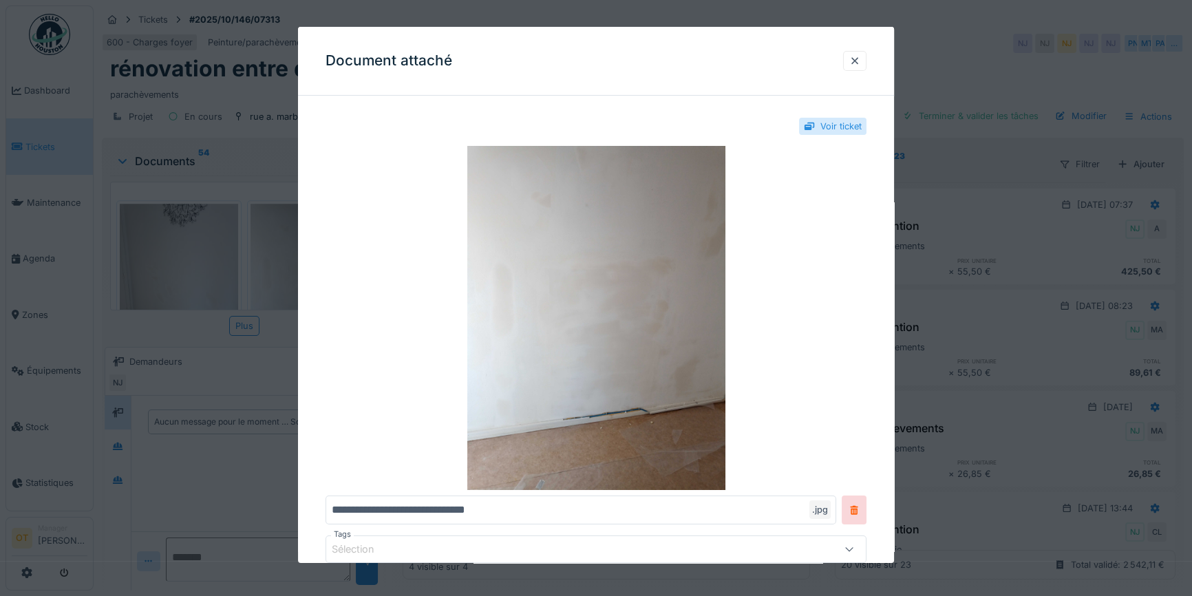
click at [270, 241] on div at bounding box center [596, 298] width 1192 height 596
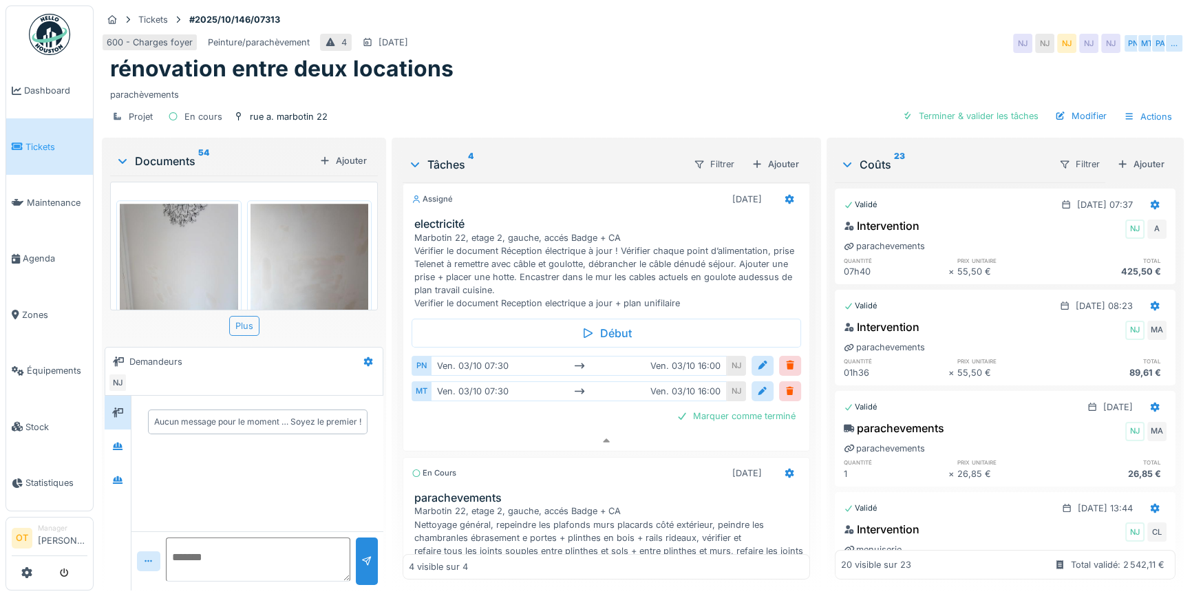
click at [242, 316] on div "Plus" at bounding box center [244, 326] width 30 height 20
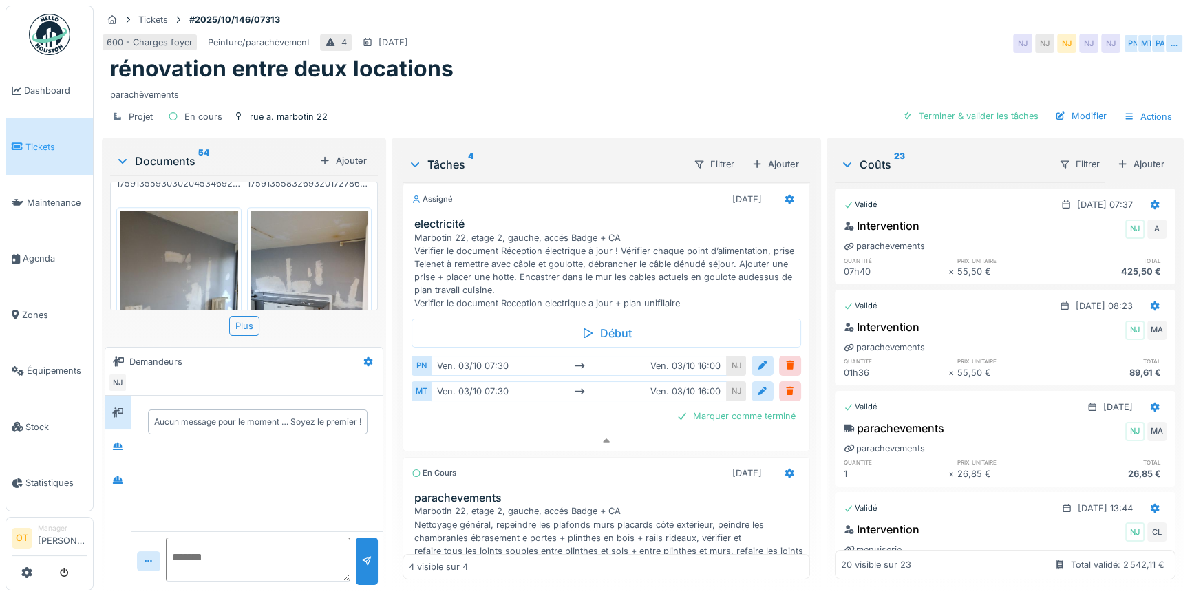
scroll to position [1865, 0]
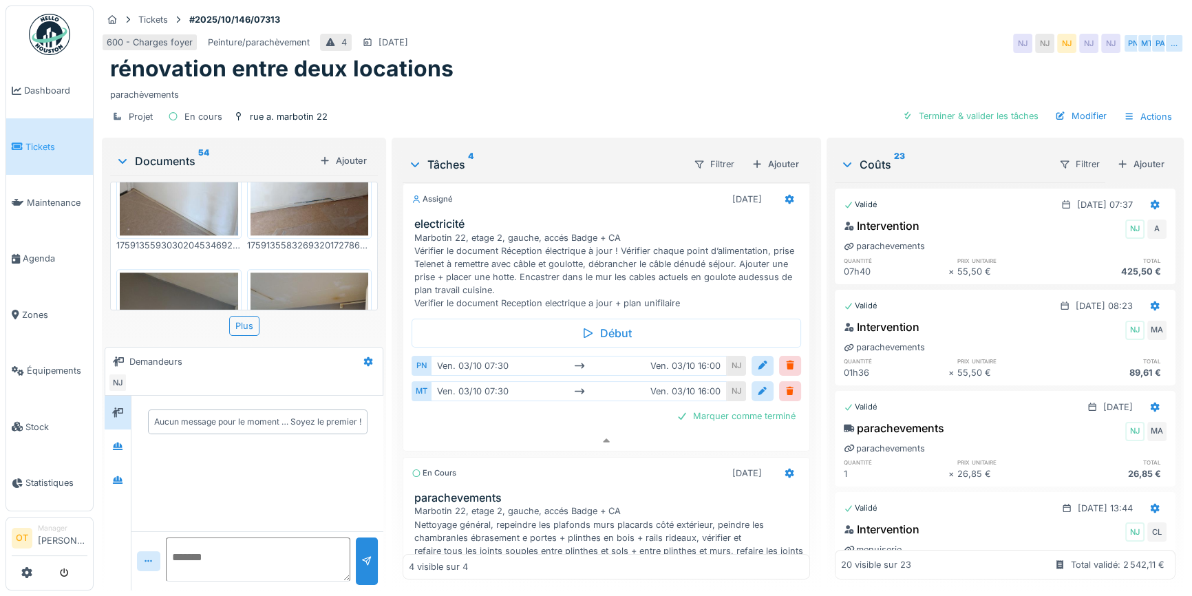
click at [271, 273] on img at bounding box center [310, 352] width 118 height 158
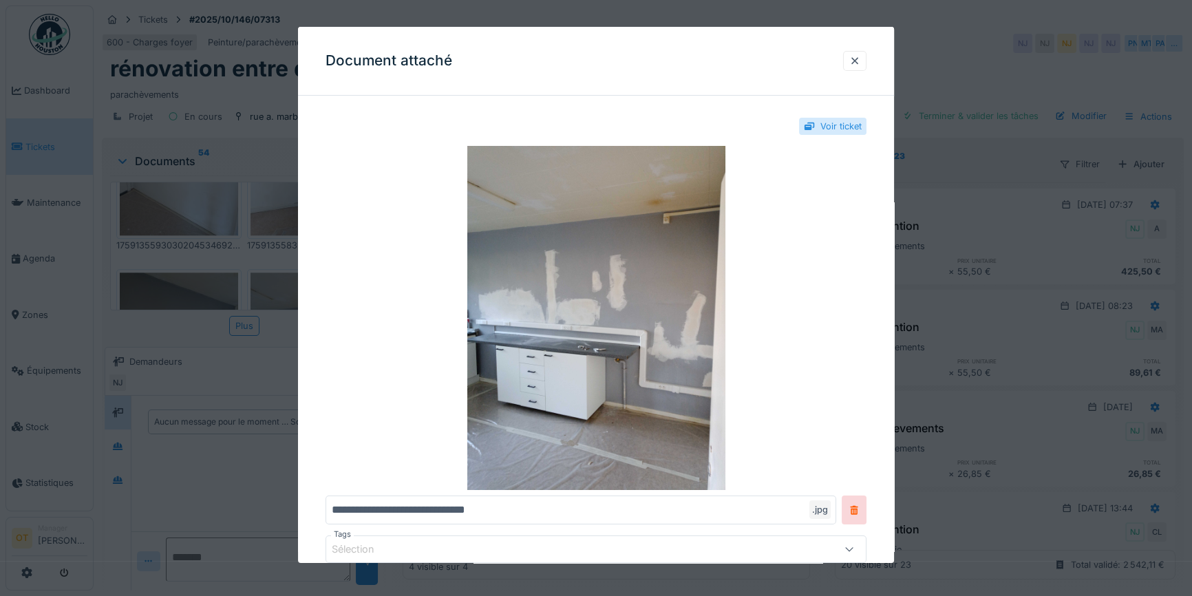
click at [279, 352] on div at bounding box center [596, 298] width 1192 height 596
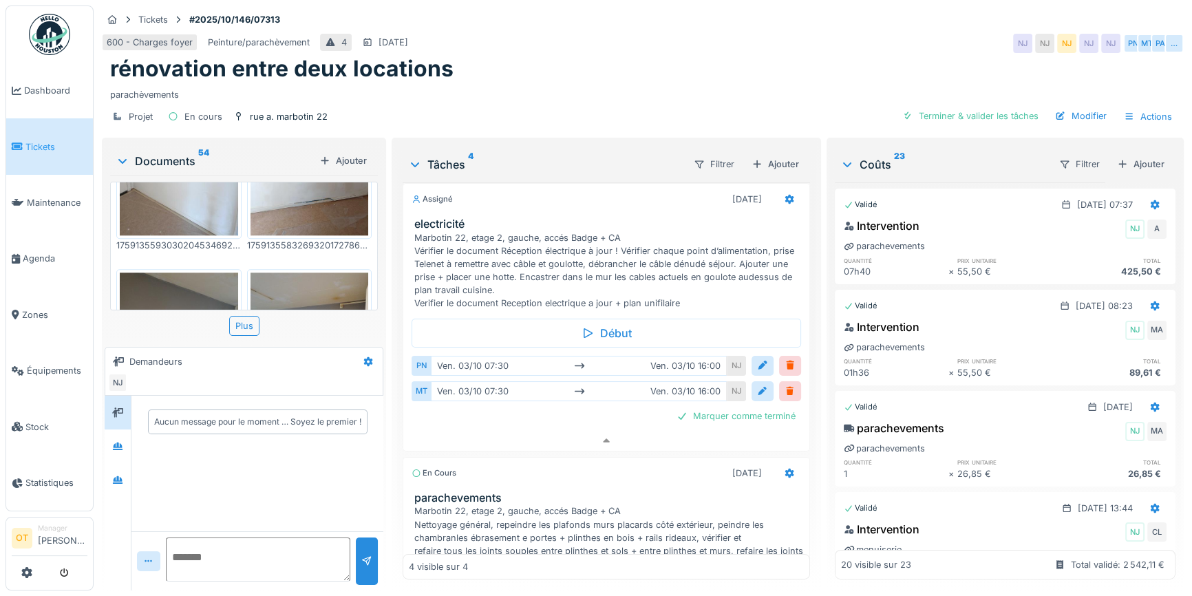
click at [322, 273] on img at bounding box center [310, 352] width 118 height 158
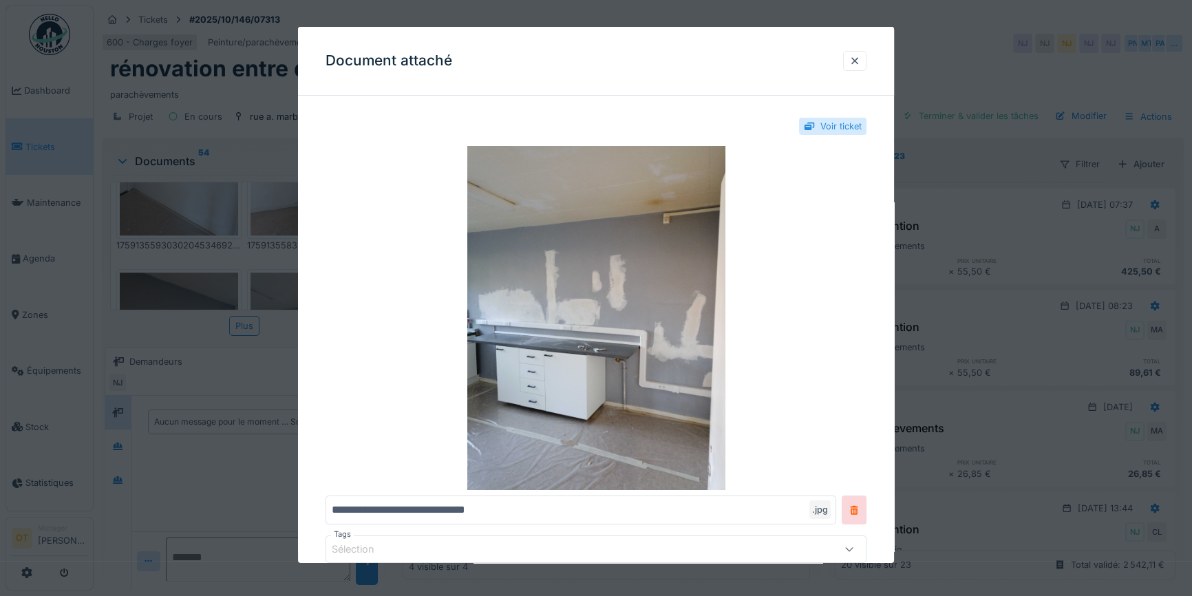
click at [948, 325] on div at bounding box center [596, 298] width 1192 height 596
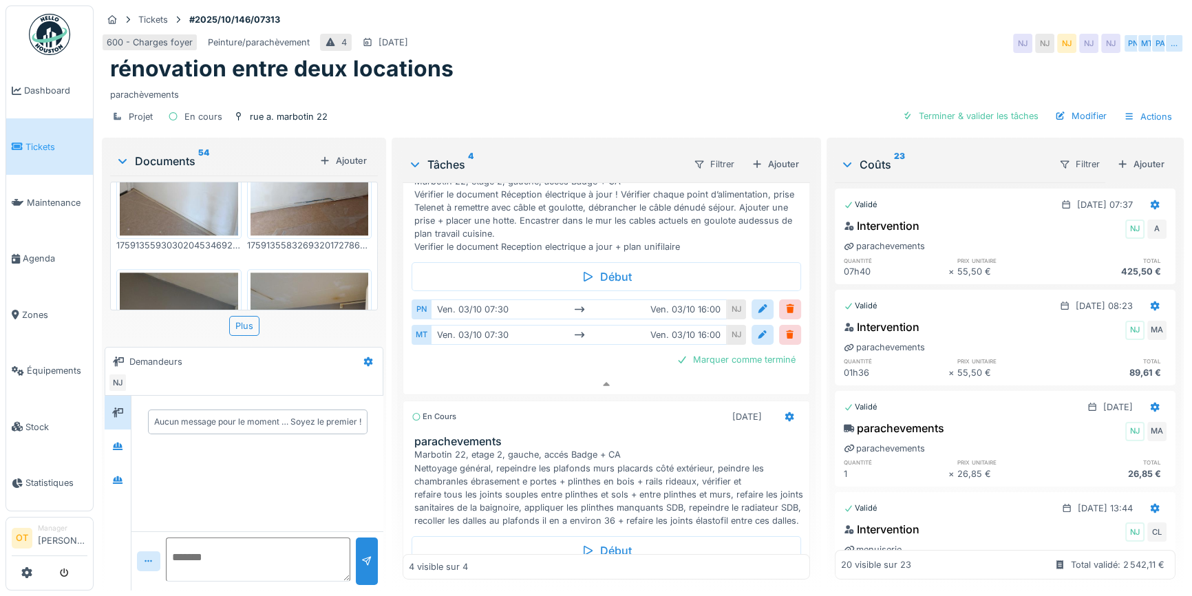
scroll to position [0, 0]
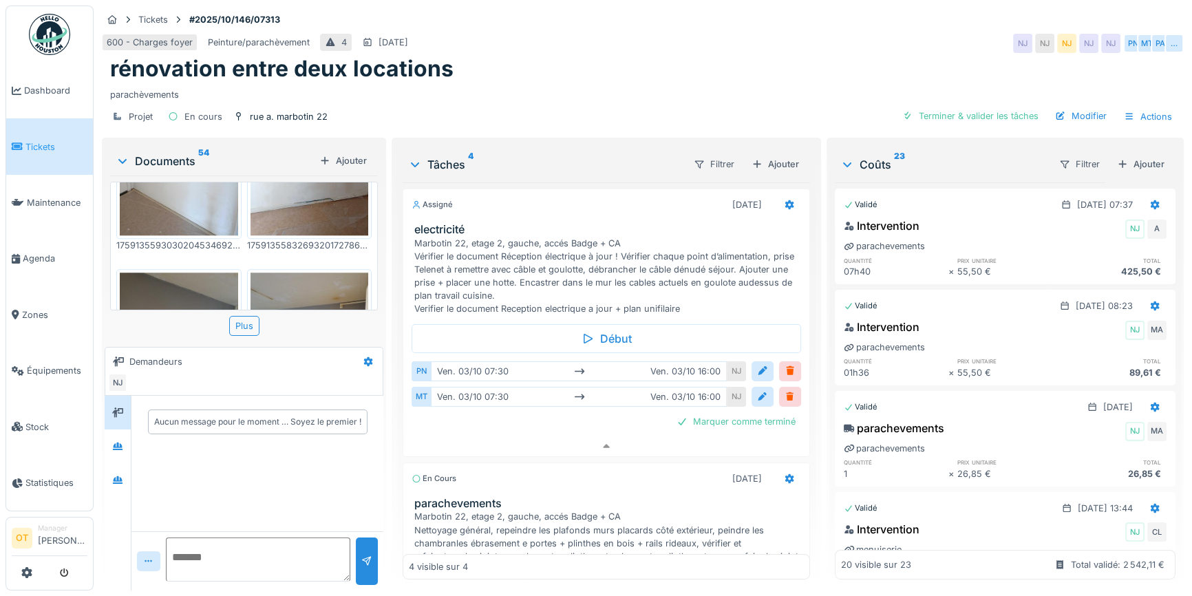
click at [306, 273] on img at bounding box center [310, 352] width 118 height 158
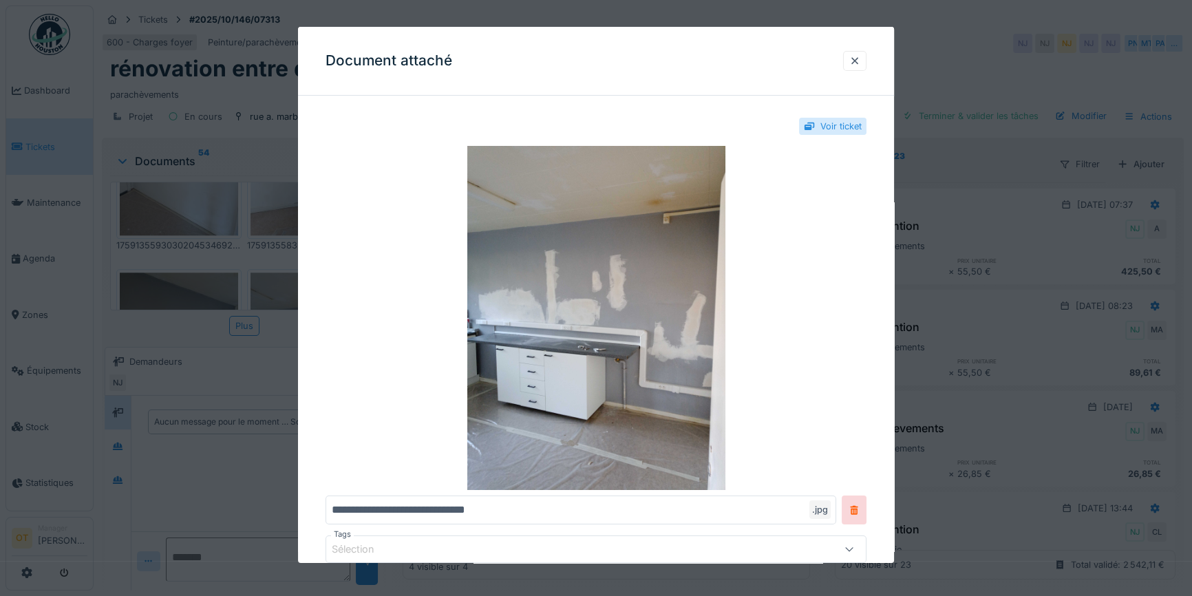
click at [919, 233] on div at bounding box center [596, 298] width 1192 height 596
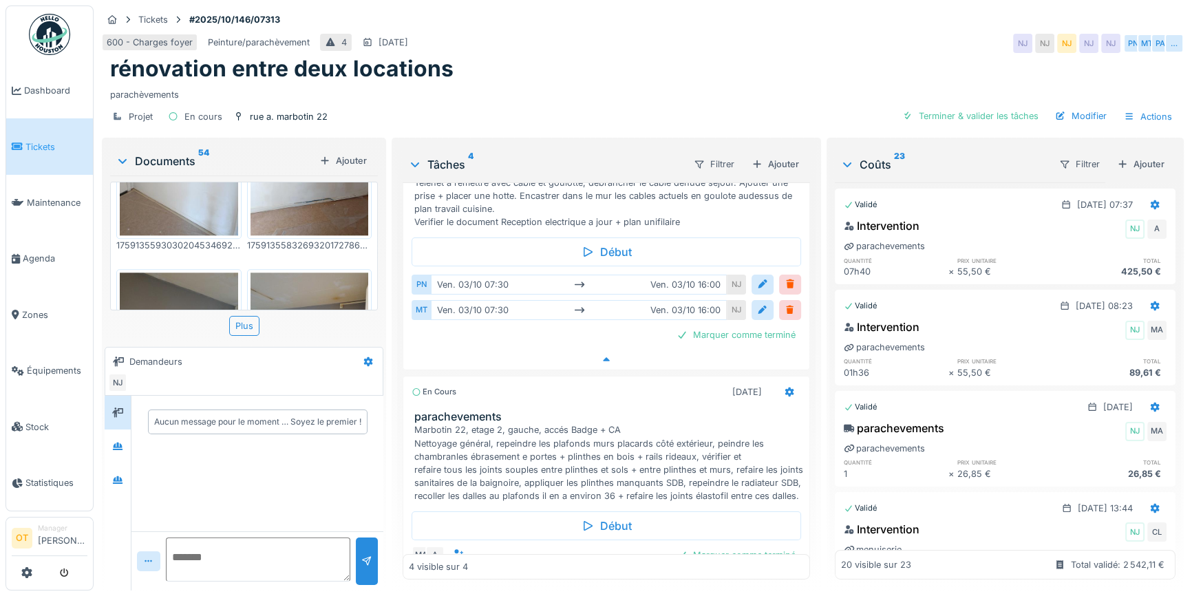
scroll to position [250, 0]
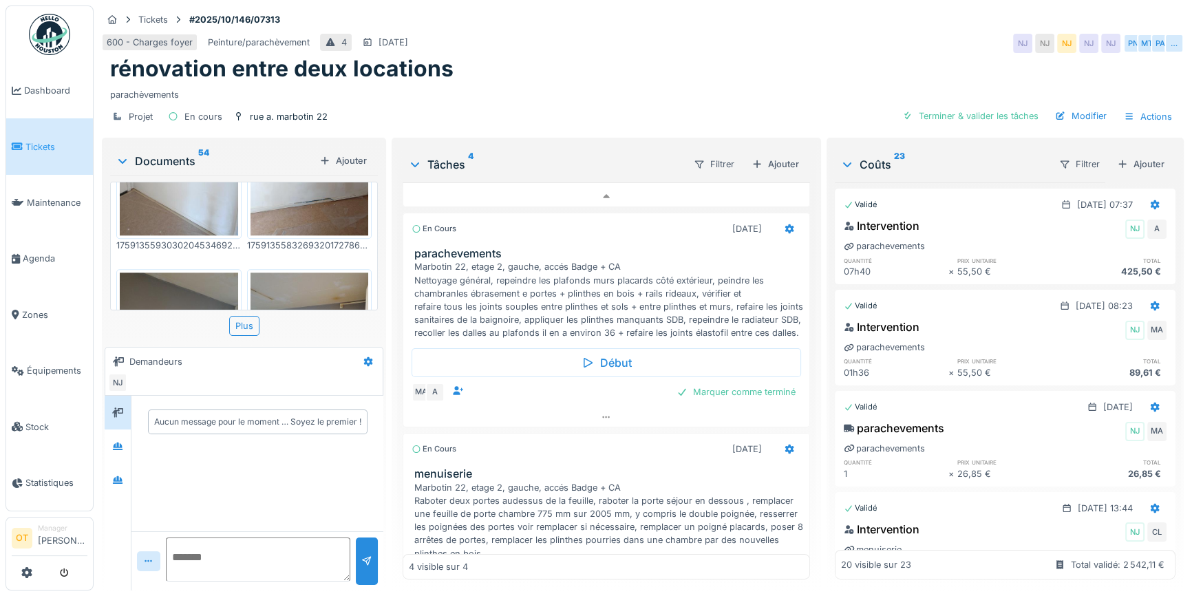
drag, startPoint x: 518, startPoint y: 330, endPoint x: 530, endPoint y: 319, distance: 15.6
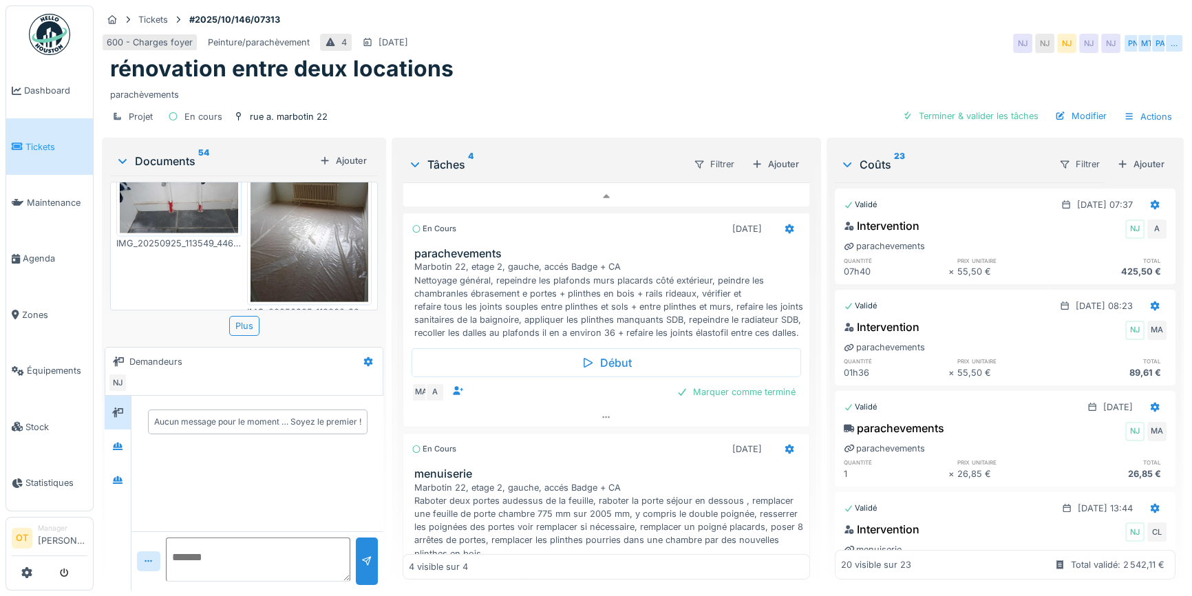
scroll to position [3611, 0]
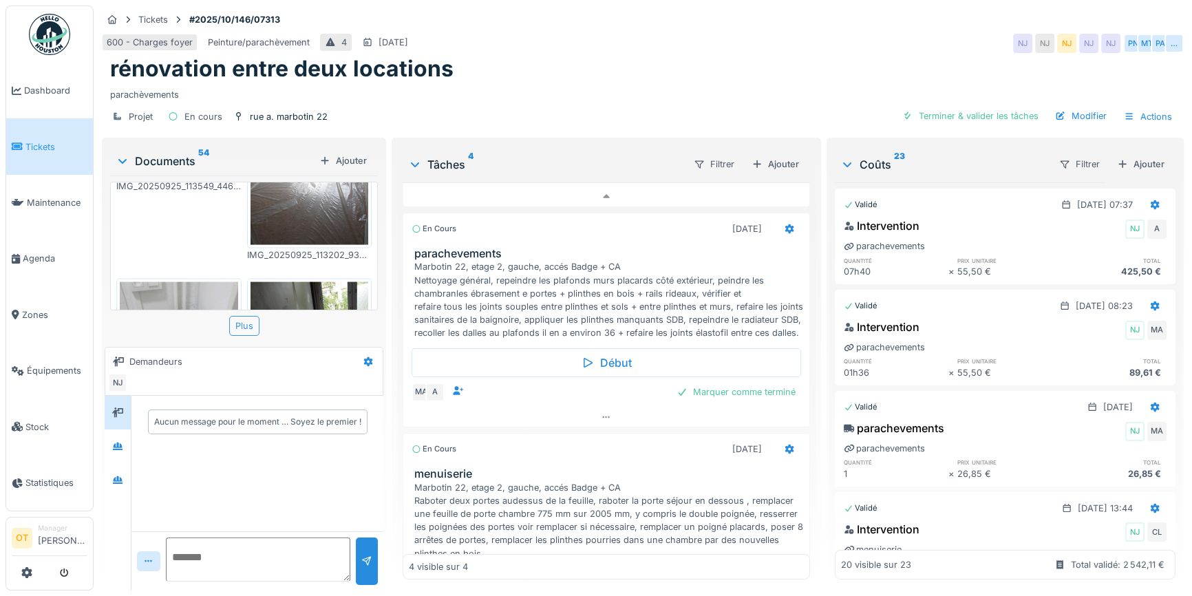
click at [248, 316] on div "Plus" at bounding box center [244, 326] width 30 height 20
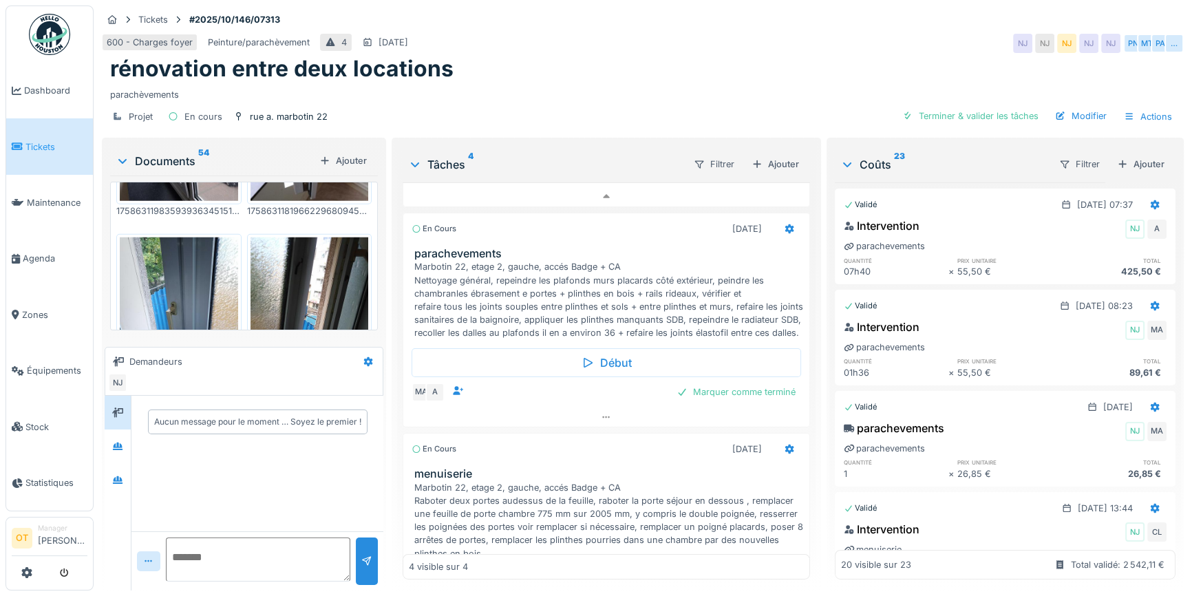
scroll to position [4842, 0]
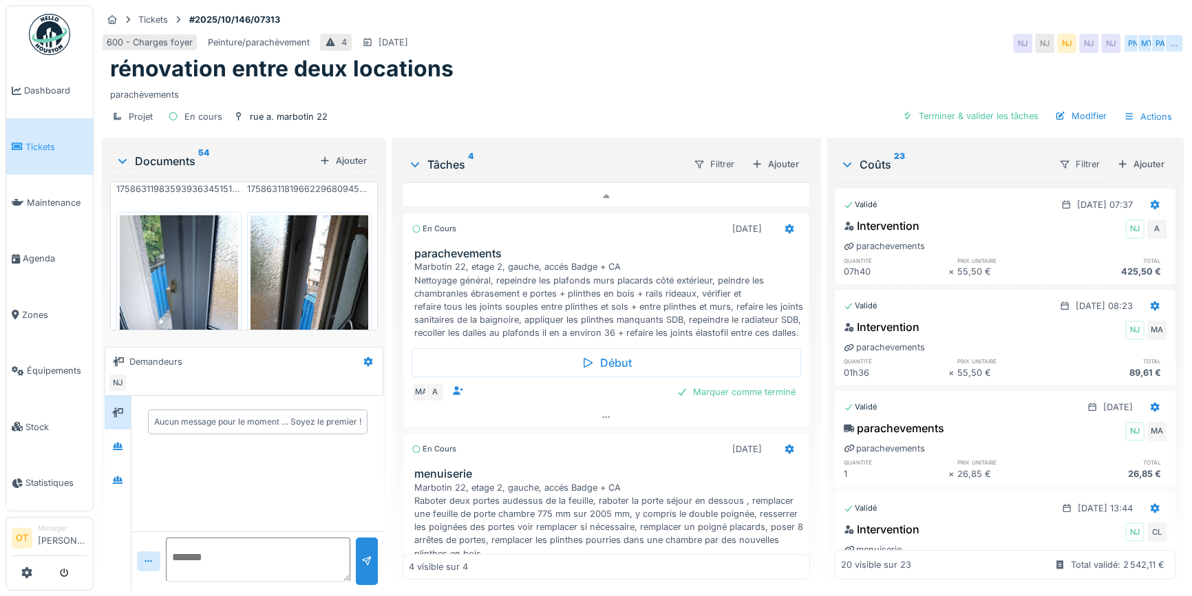
click at [608, 45] on div "600 - Charges foyer Peinture/parachèvement 4 03/10/2025 NJ NJ NJ NJ NJ PN MT PA…" at bounding box center [643, 43] width 1082 height 25
